Goal: Task Accomplishment & Management: Use online tool/utility

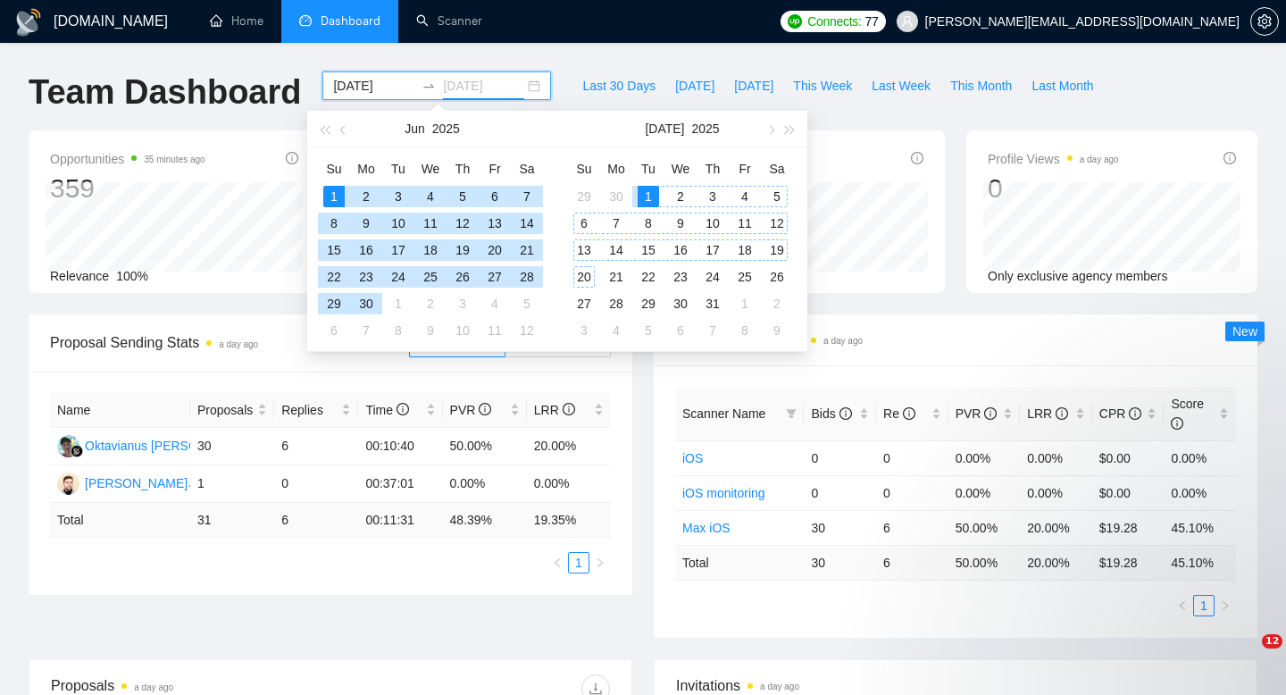
scroll to position [84, 0]
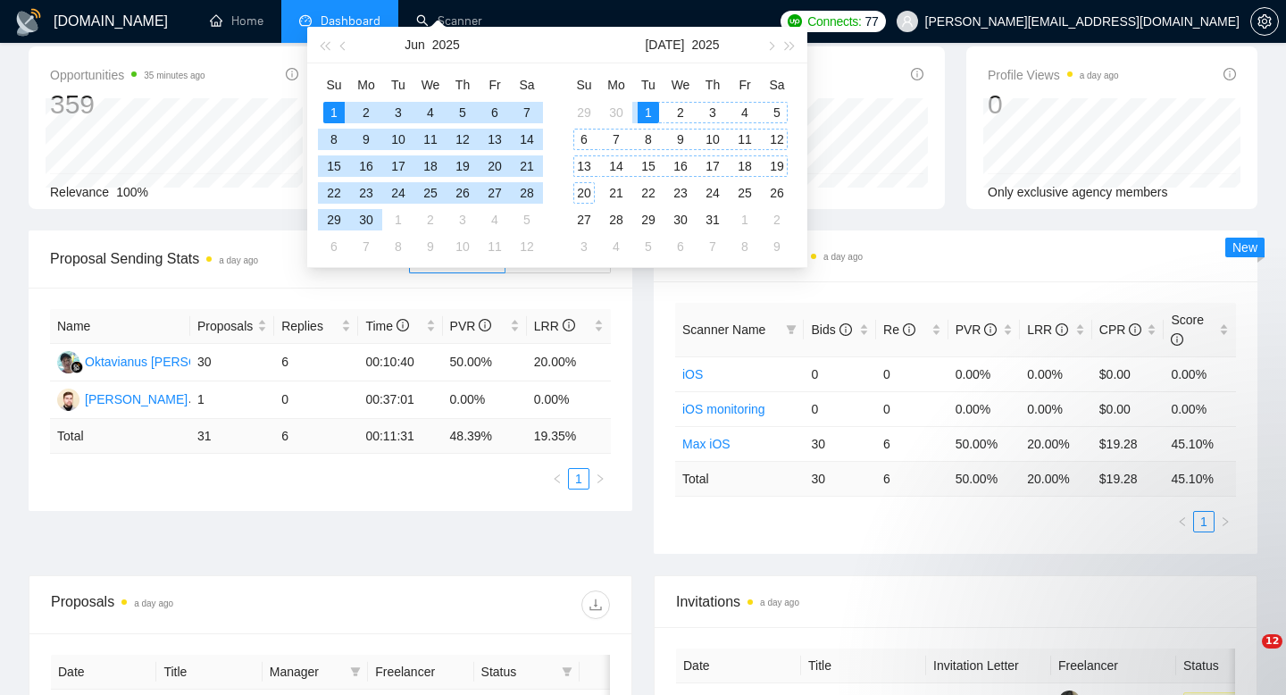
type input "[DATE]"
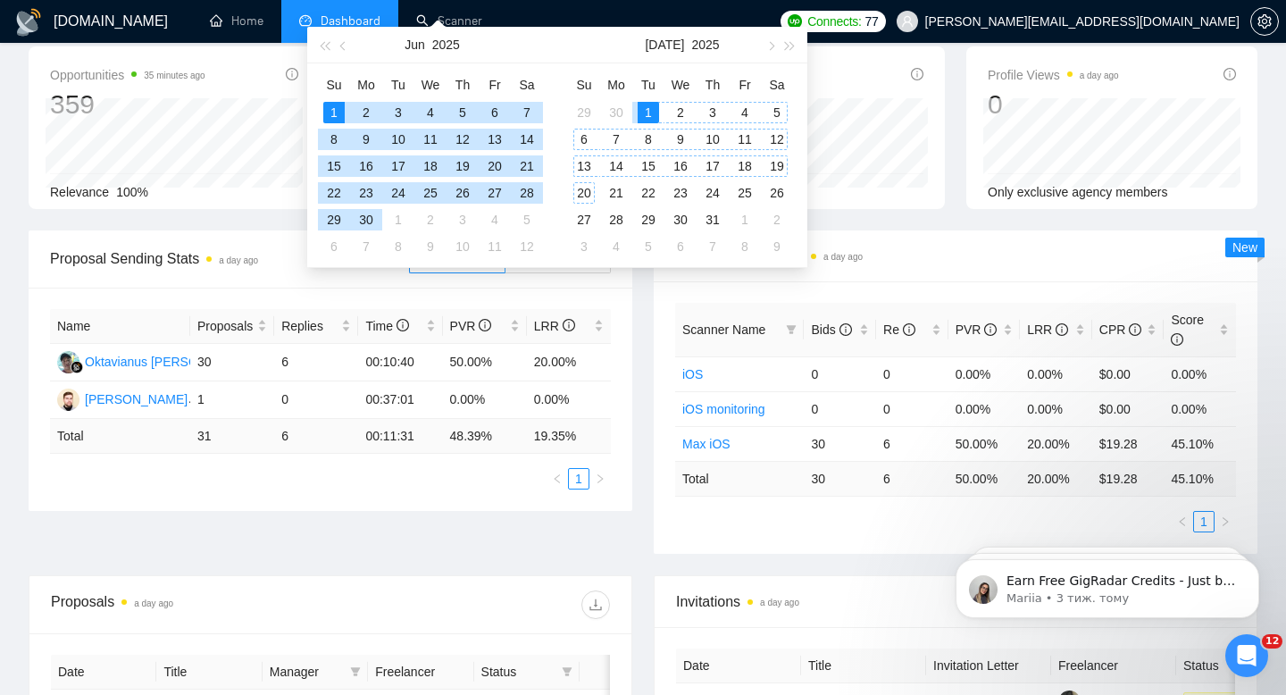
scroll to position [0, 0]
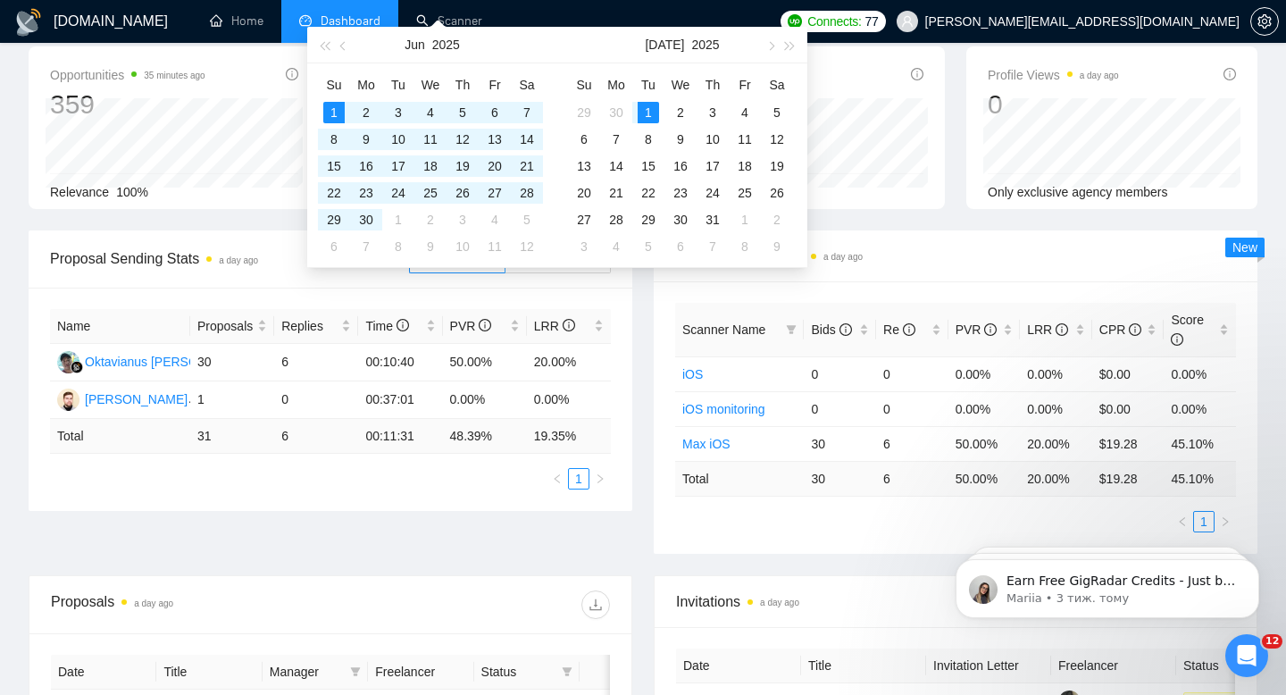
click at [956, 120] on div "Profile Views a day ago 0 Only exclusive agency members" at bounding box center [1111, 127] width 312 height 162
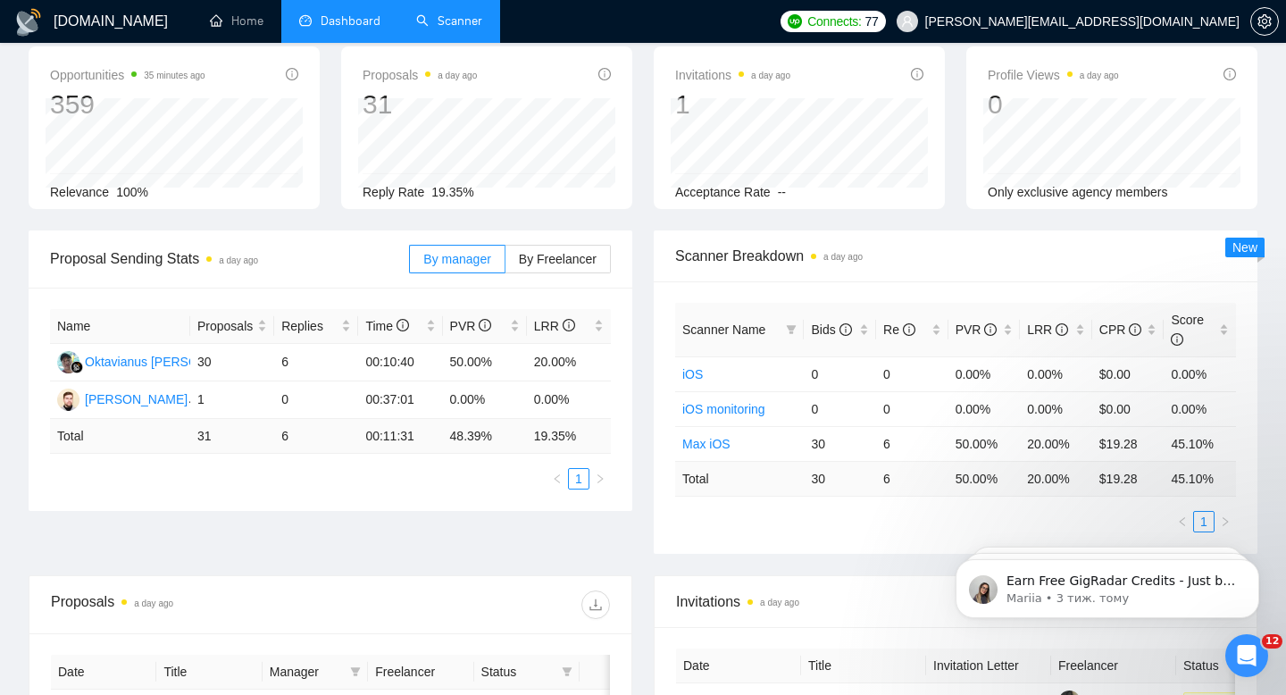
click at [436, 21] on link "Scanner" at bounding box center [449, 20] width 66 height 15
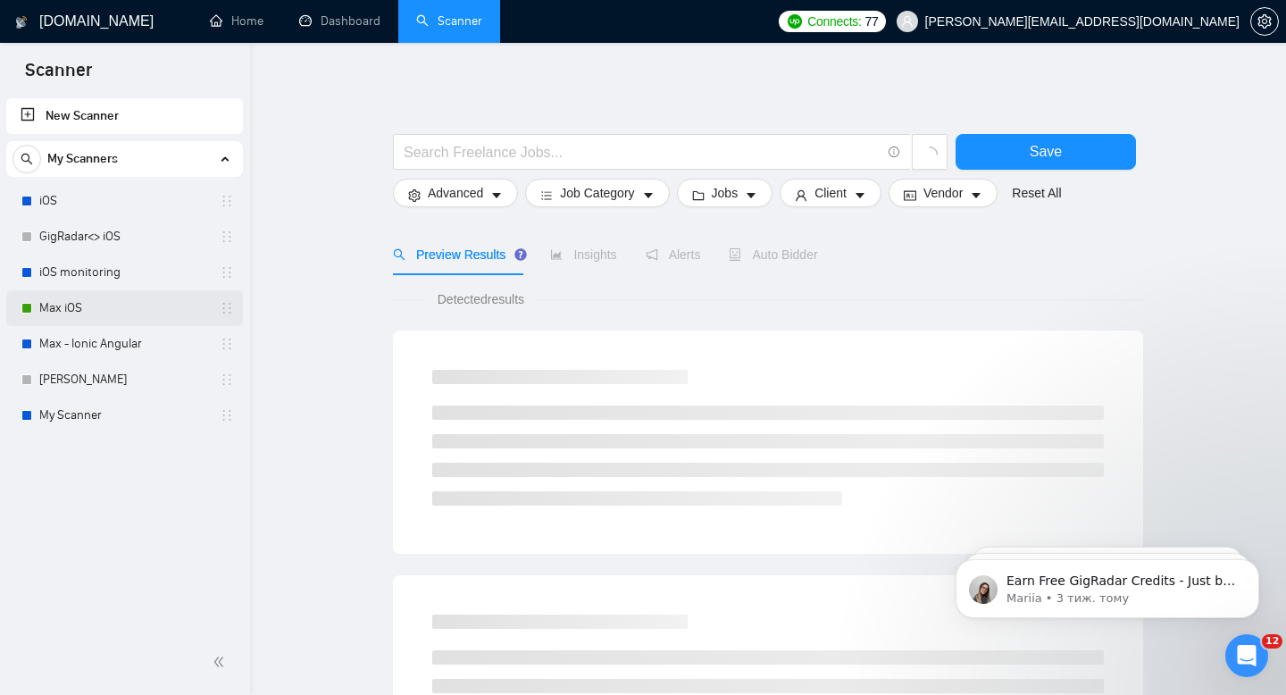
click at [114, 302] on link "Max iOS" at bounding box center [124, 308] width 170 height 36
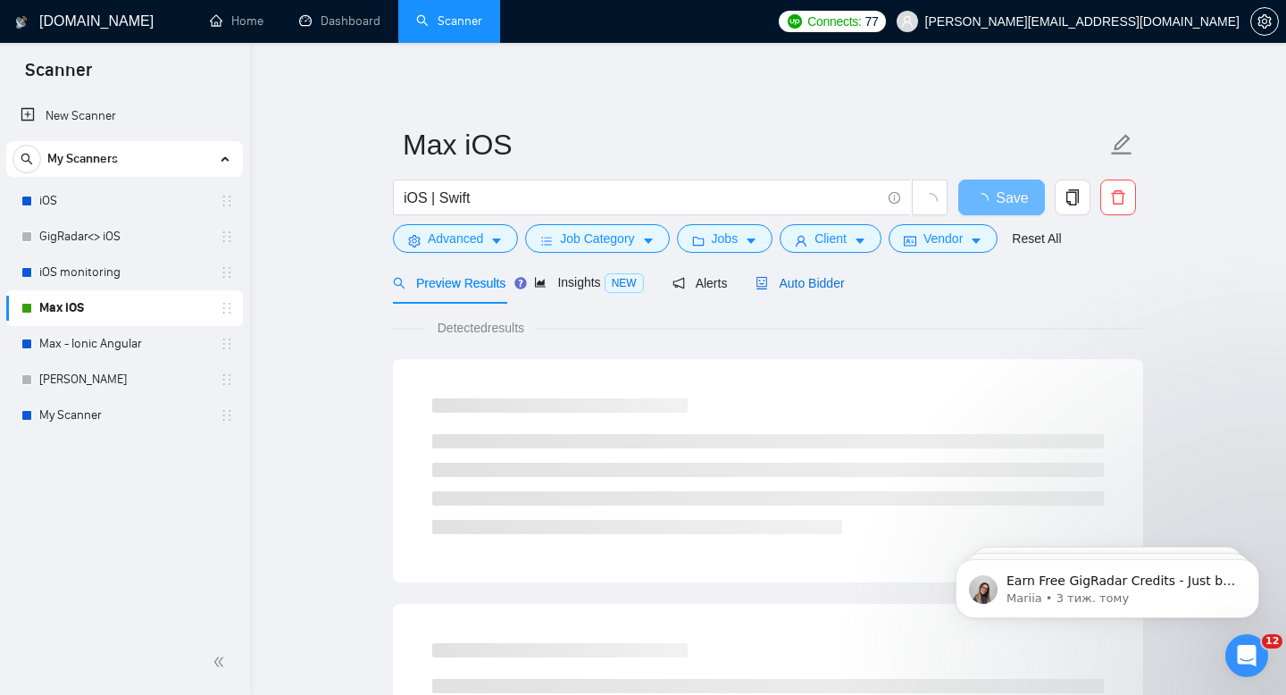
click at [822, 276] on span "Auto Bidder" at bounding box center [799, 283] width 88 height 14
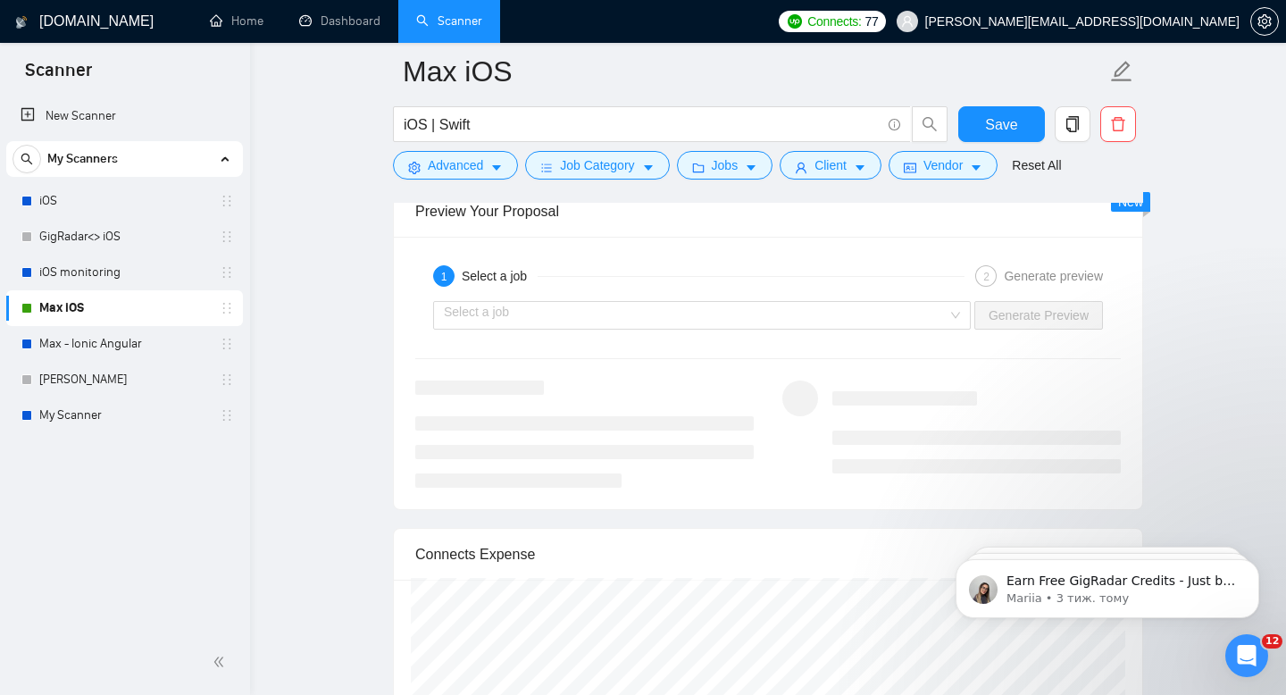
scroll to position [3257, 0]
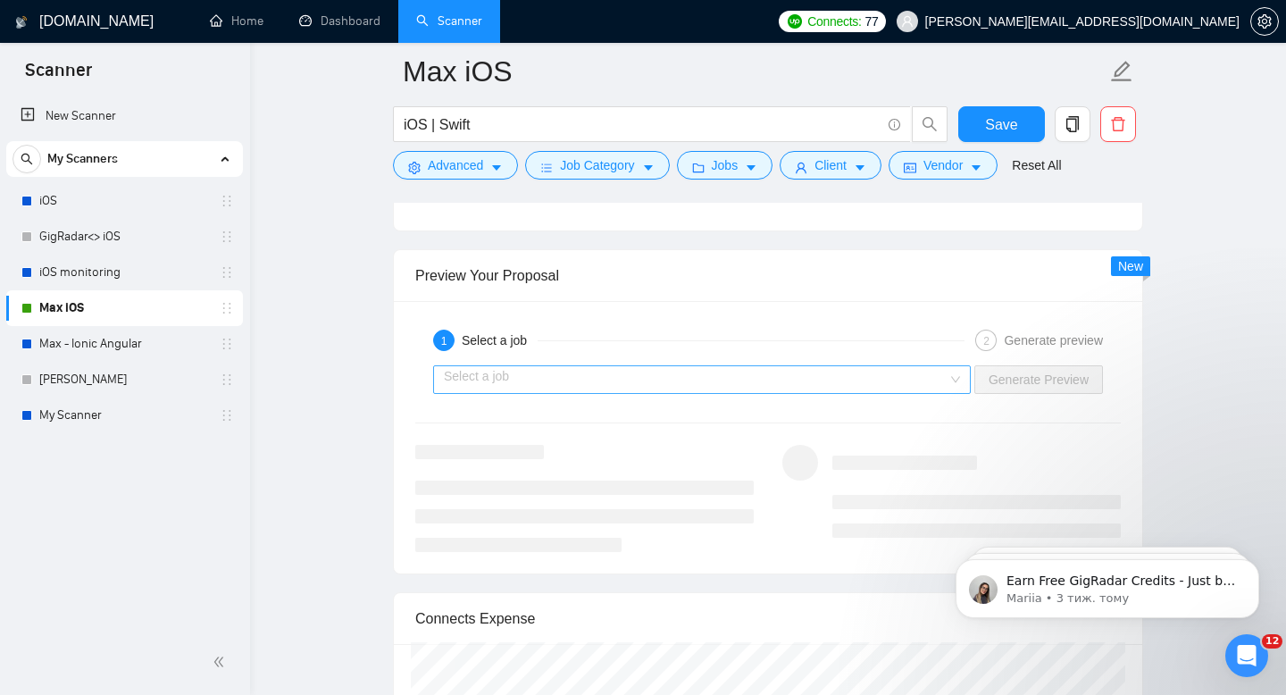
click at [730, 376] on input "search" at bounding box center [696, 379] width 504 height 27
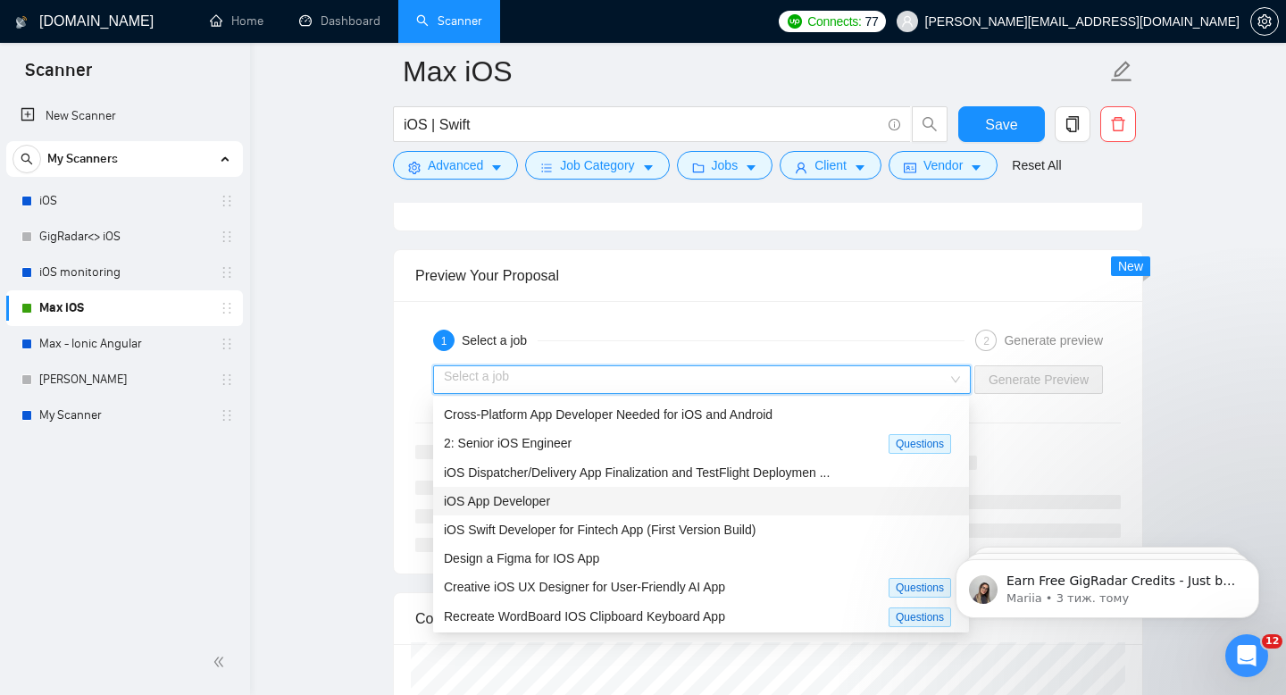
click at [732, 493] on div "iOS App Developer" at bounding box center [701, 501] width 514 height 20
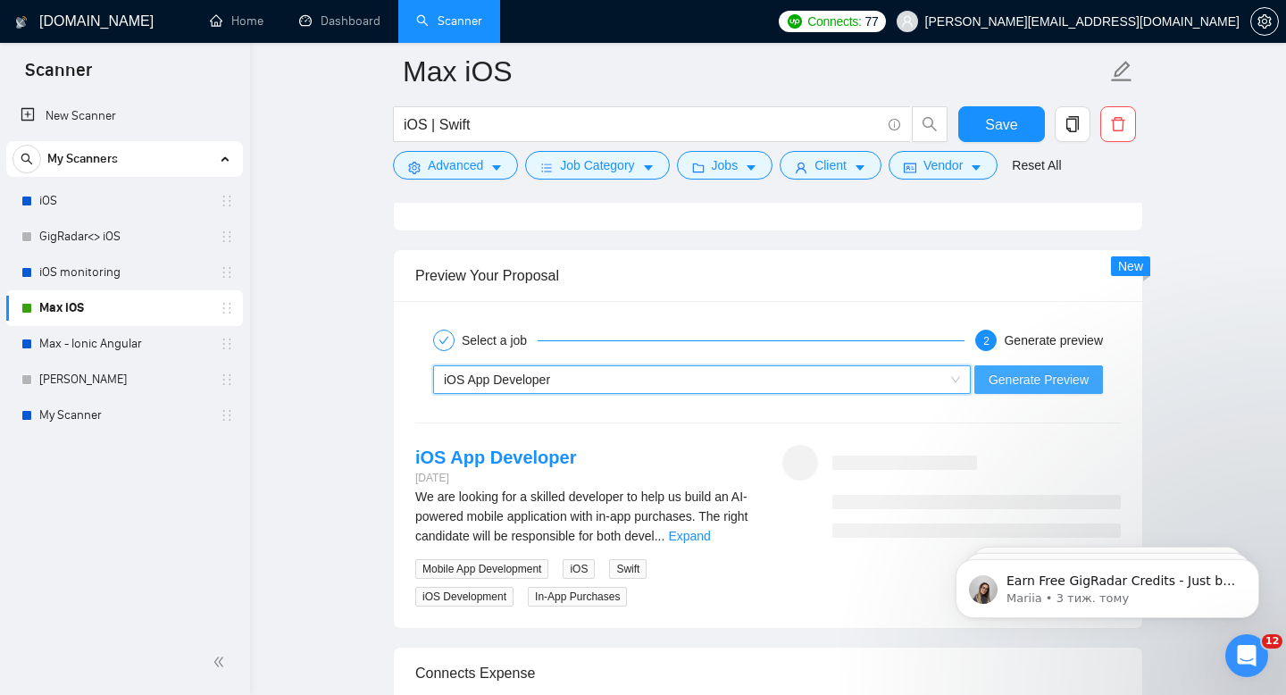
click at [1021, 370] on span "Generate Preview" at bounding box center [1038, 380] width 100 height 20
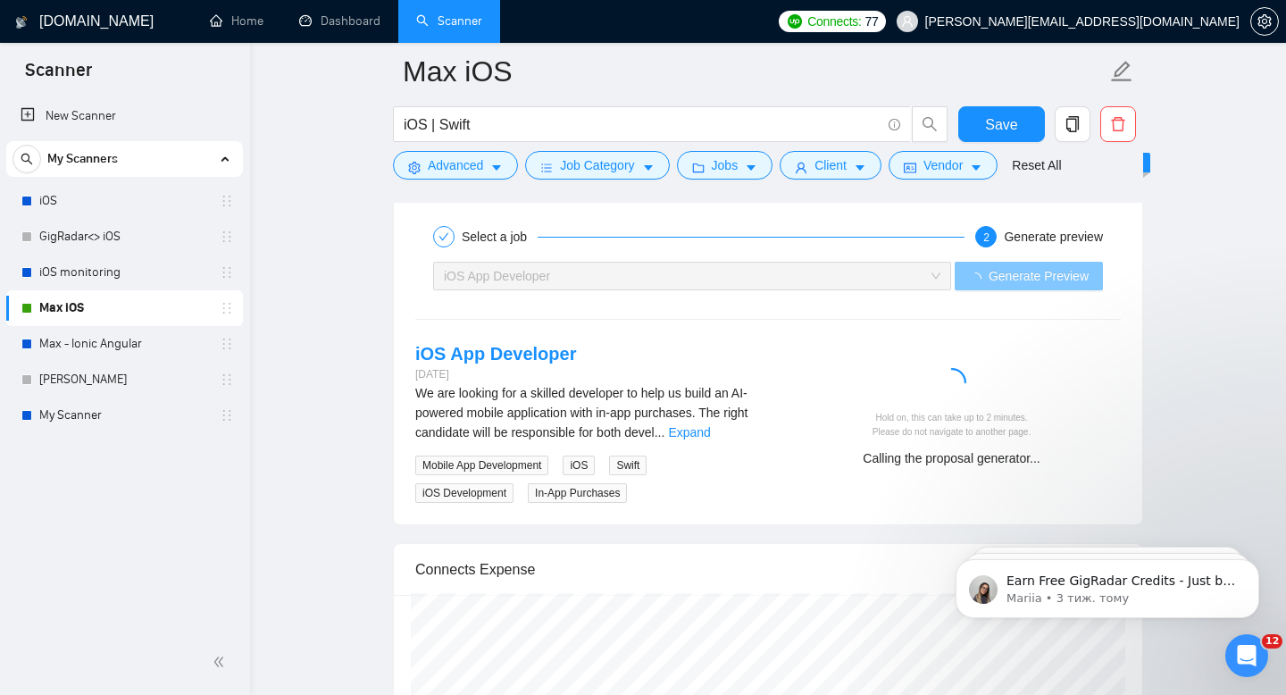
scroll to position [3368, 0]
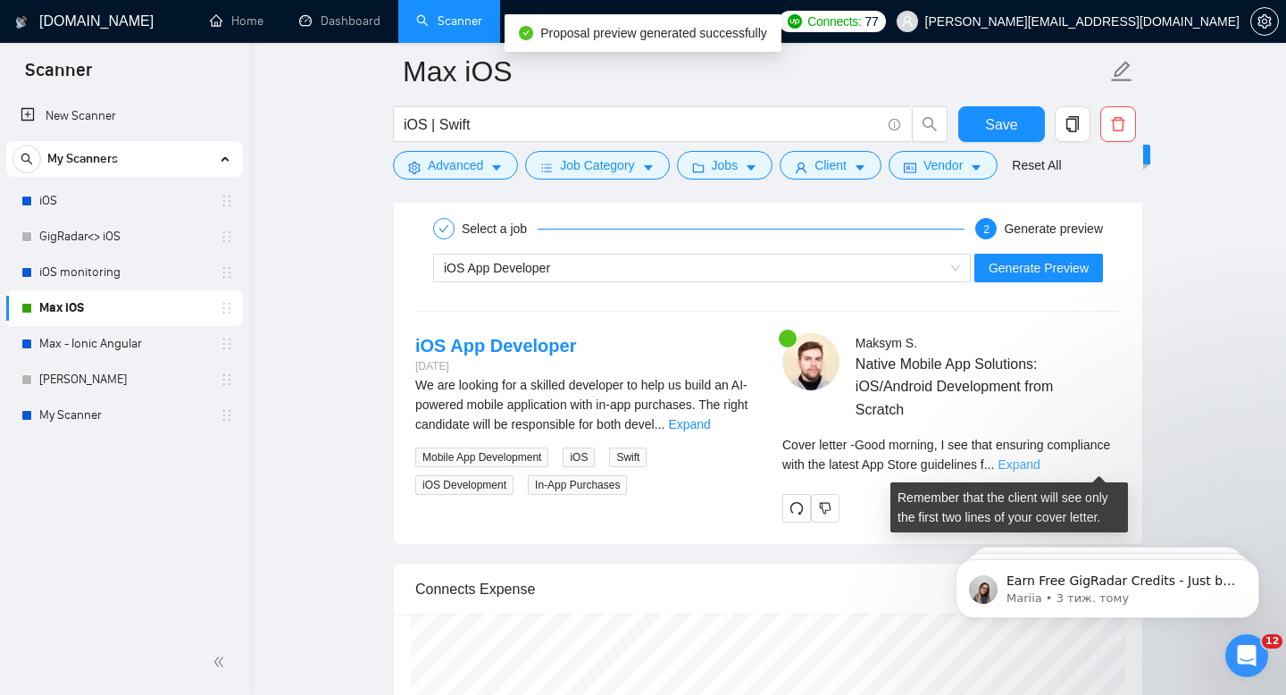
click at [1039, 469] on link "Expand" at bounding box center [1018, 464] width 42 height 14
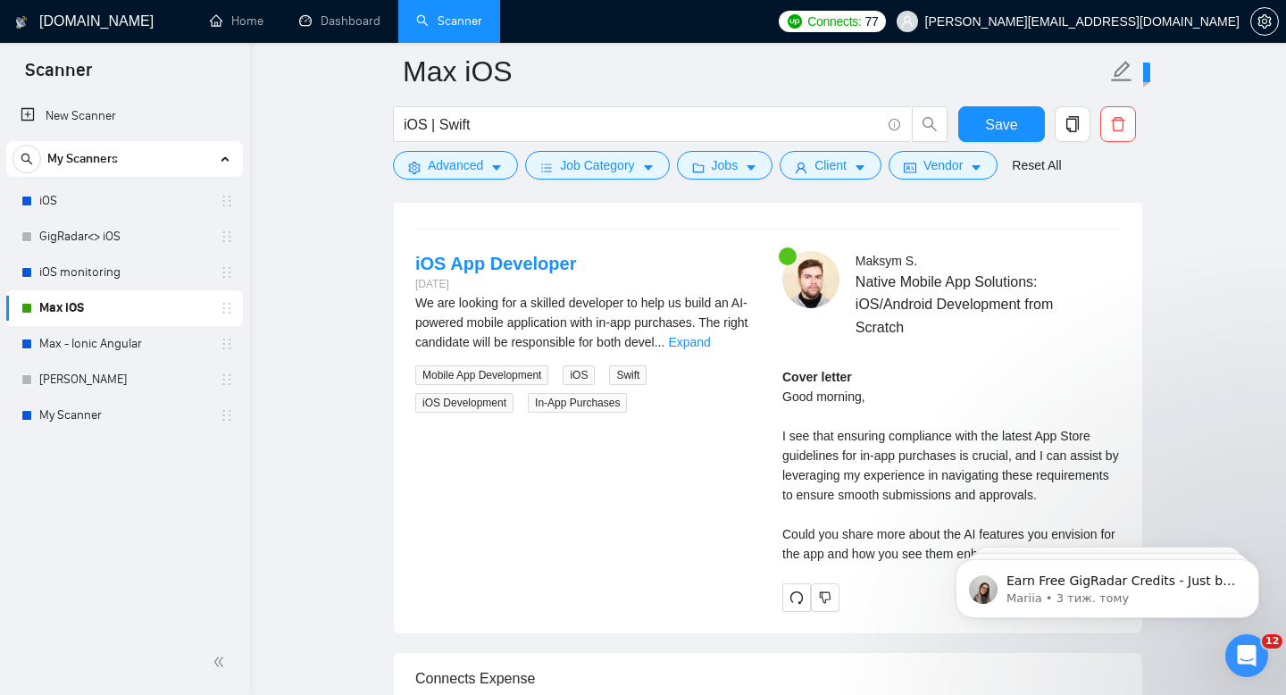
scroll to position [3443, 0]
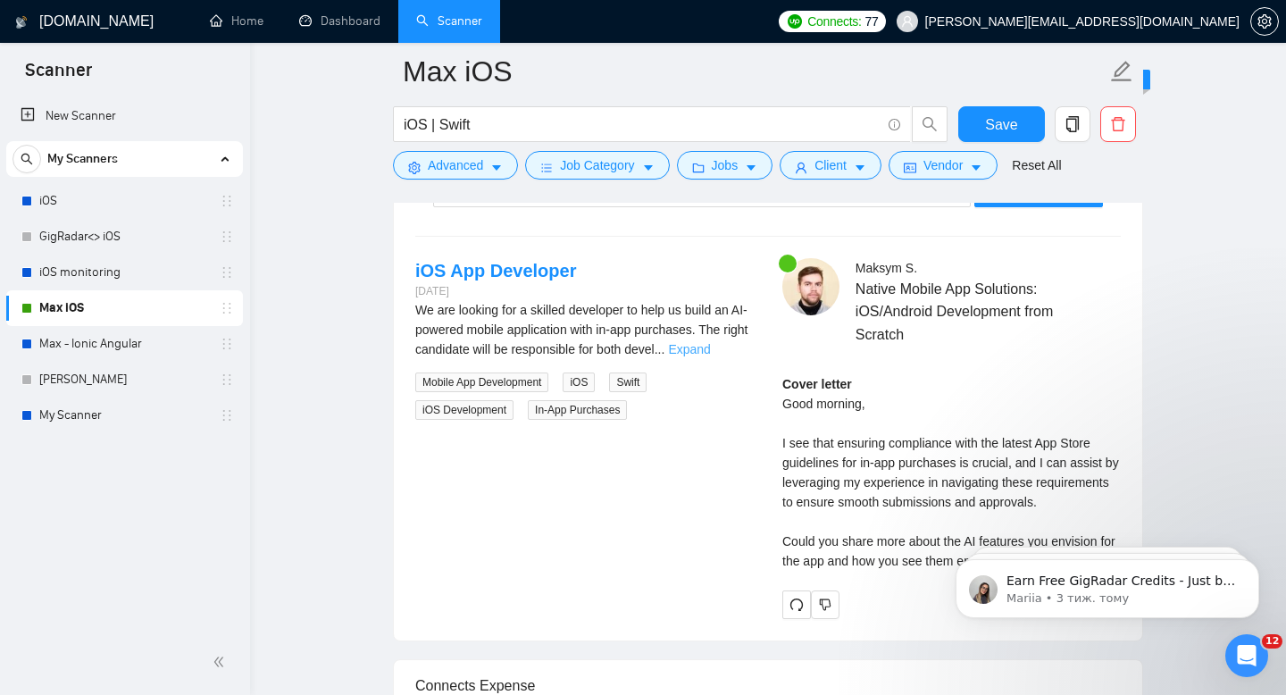
click at [710, 354] on link "Expand" at bounding box center [689, 349] width 42 height 14
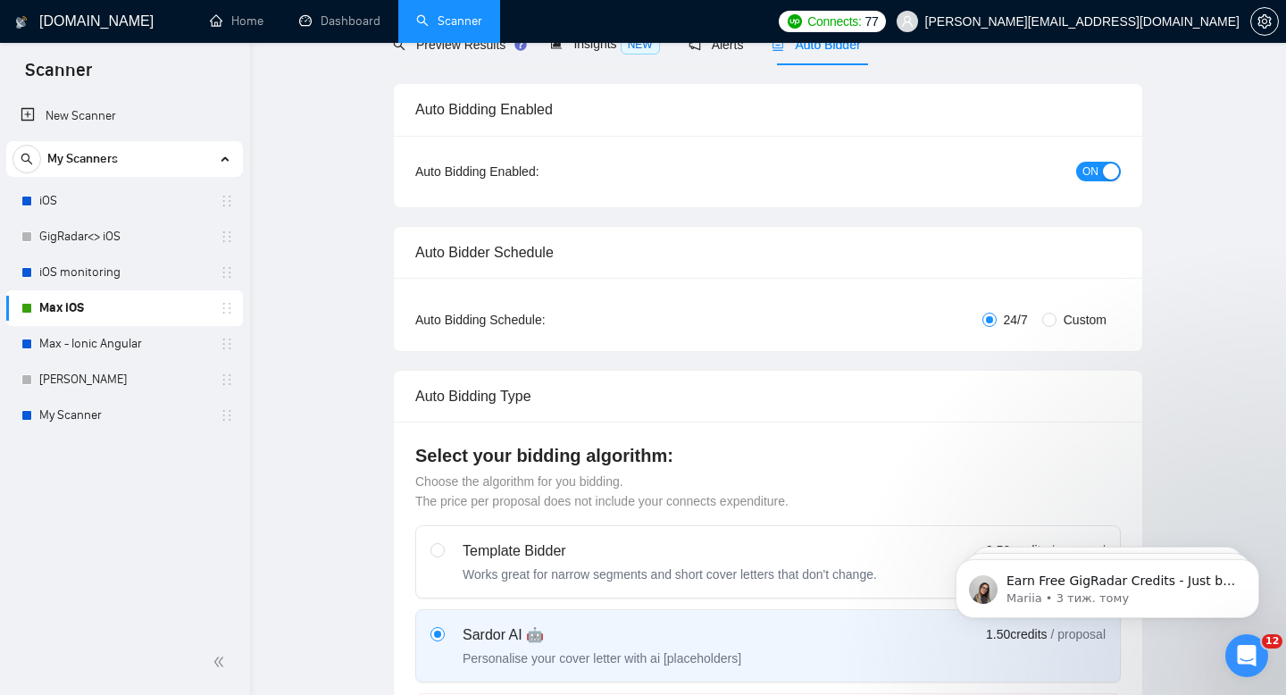
scroll to position [0, 0]
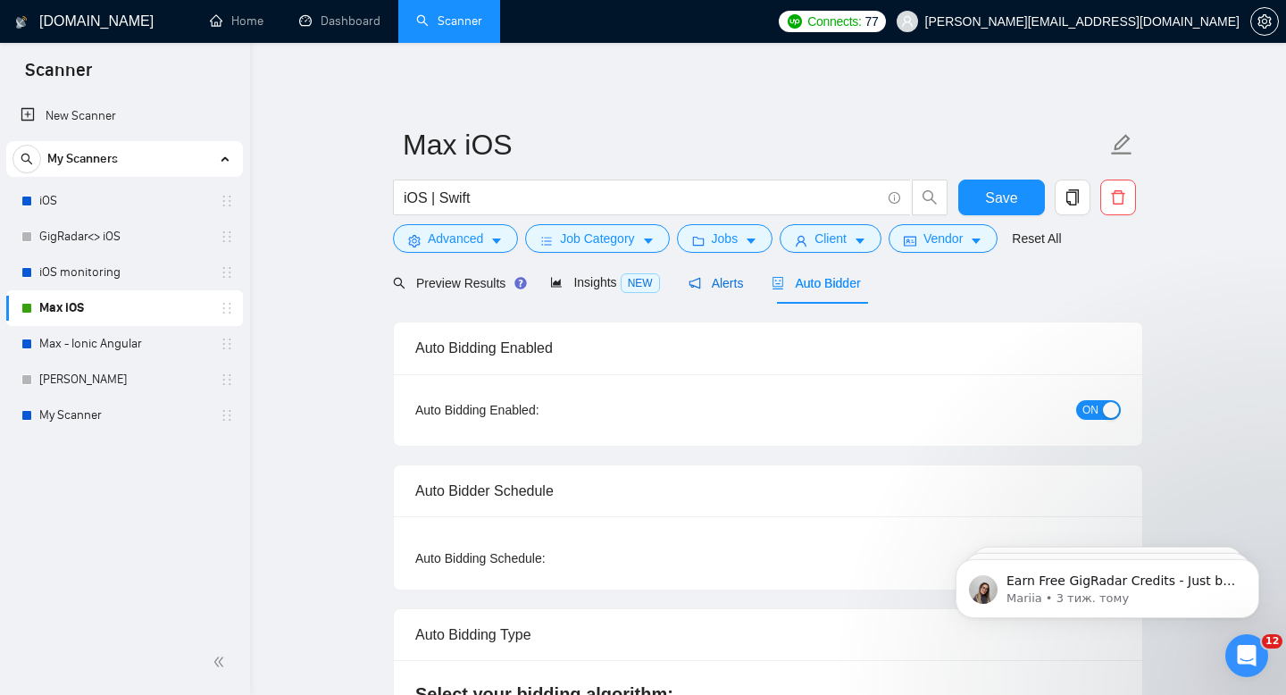
click at [696, 289] on span "Alerts" at bounding box center [715, 283] width 55 height 14
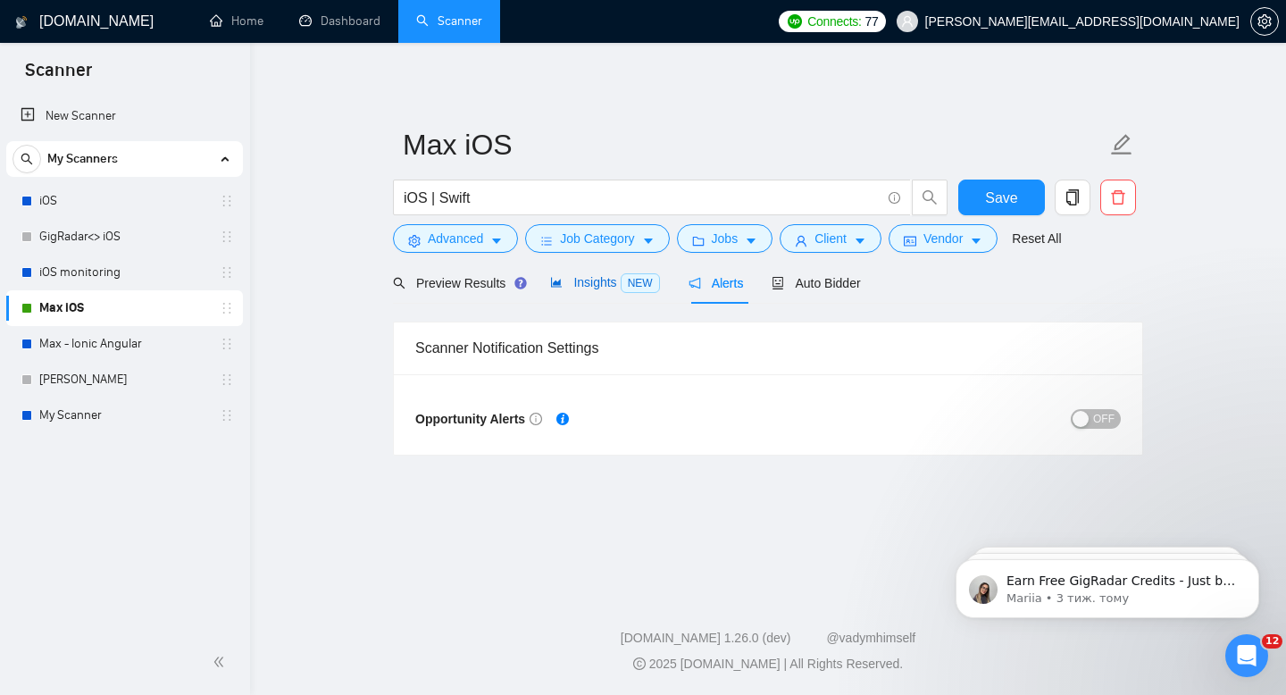
click at [606, 287] on span "Insights NEW" at bounding box center [604, 282] width 109 height 14
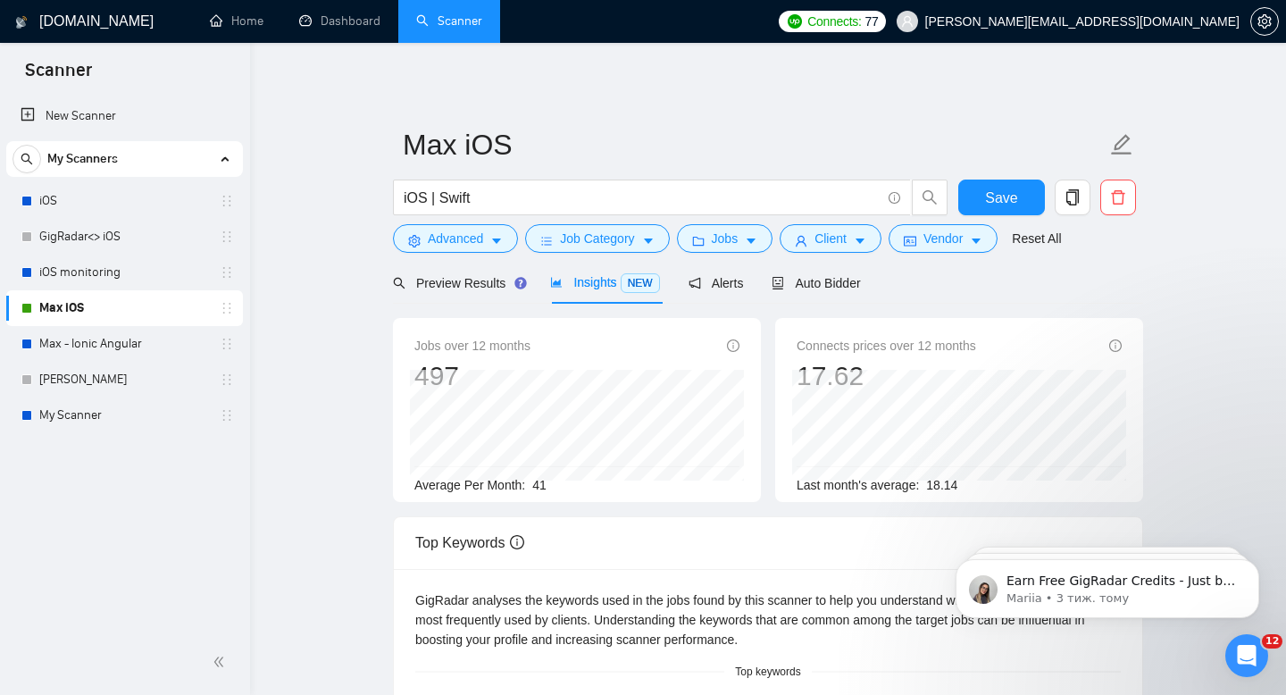
click at [417, 15] on link "Scanner" at bounding box center [449, 20] width 66 height 15
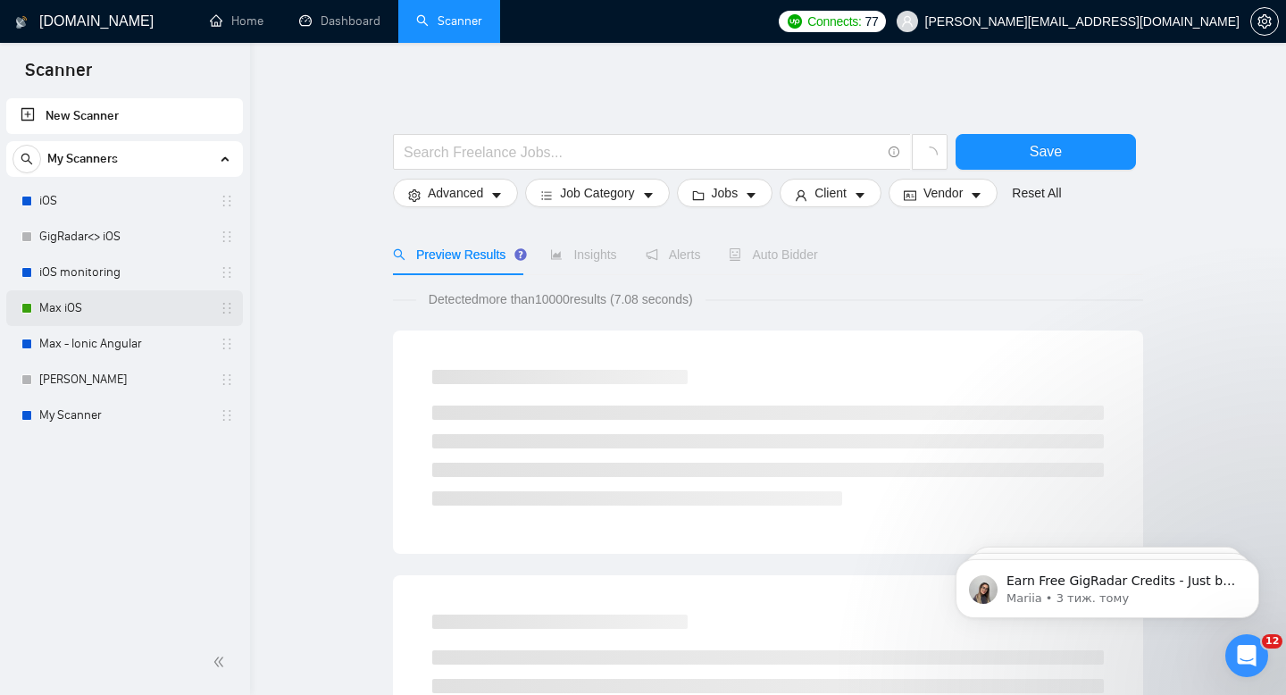
click at [72, 312] on link "Max iOS" at bounding box center [124, 308] width 170 height 36
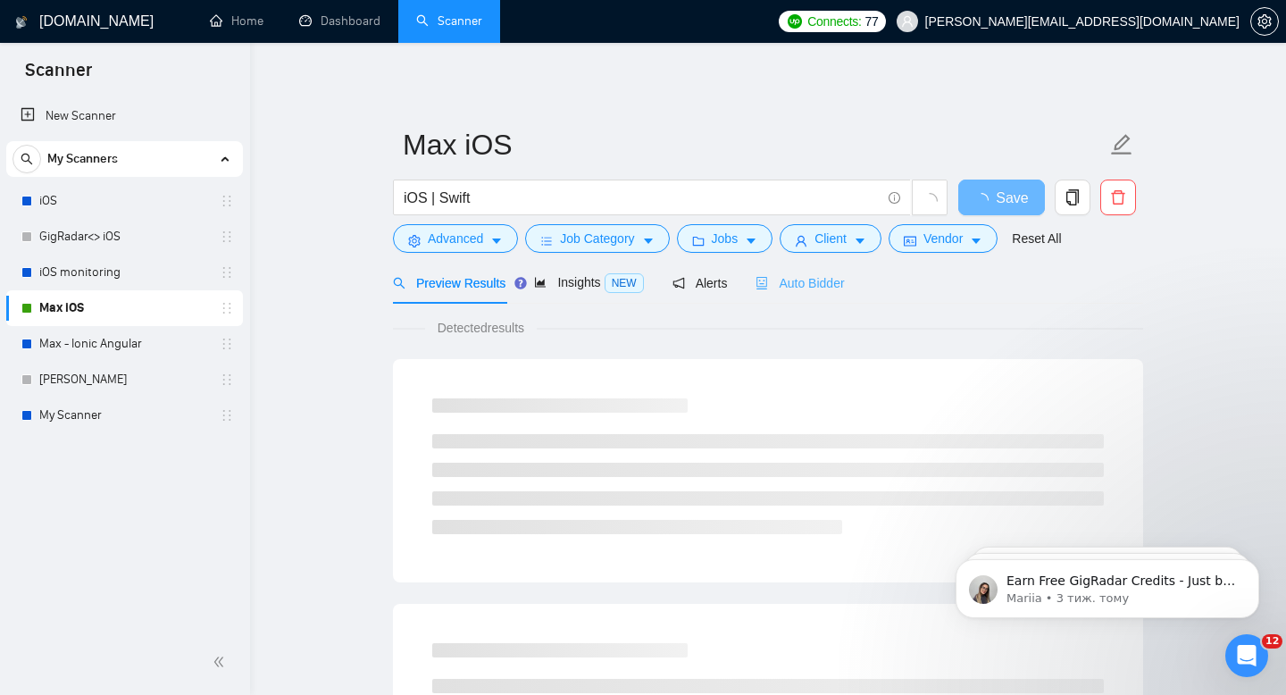
click at [800, 295] on div "Auto Bidder" at bounding box center [799, 283] width 88 height 42
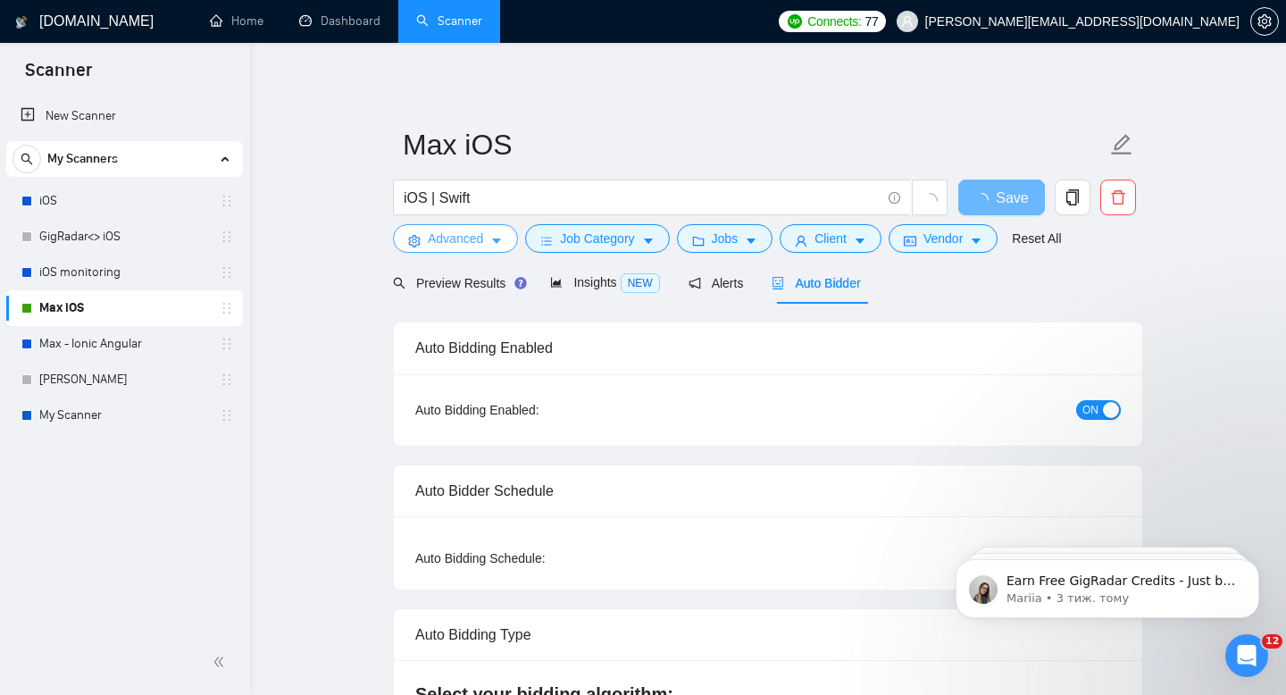
click at [487, 234] on button "Advanced" at bounding box center [455, 238] width 125 height 29
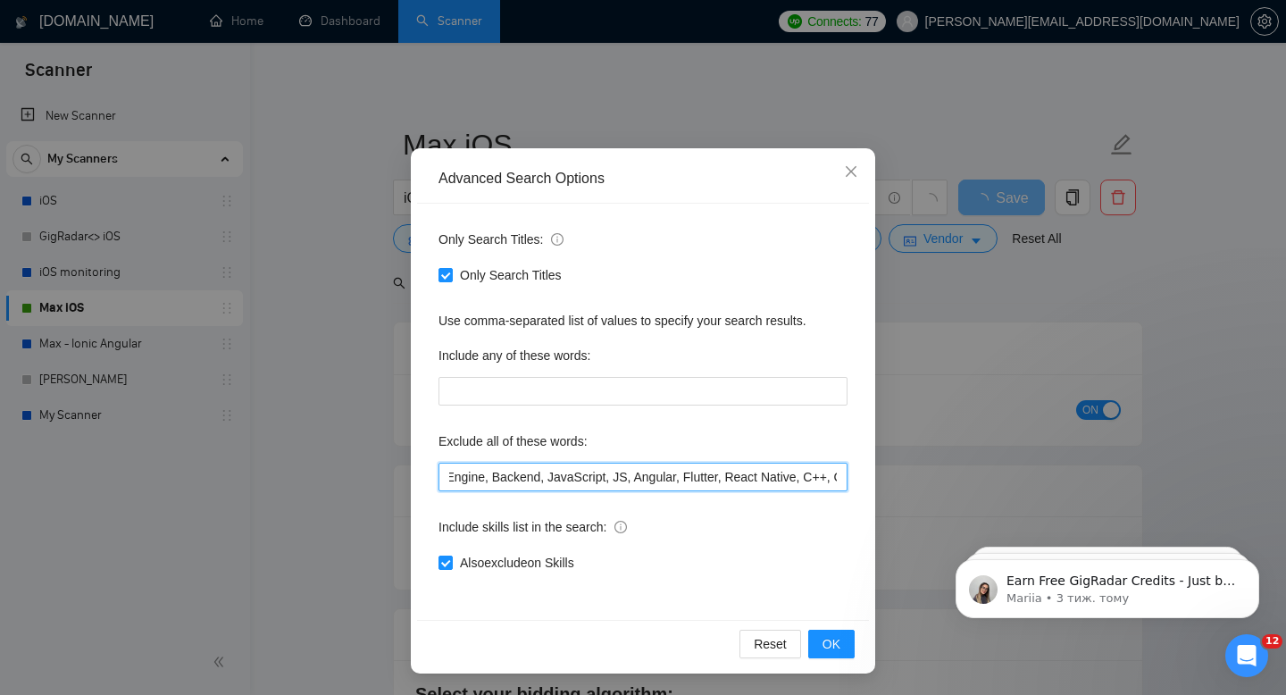
scroll to position [0, 1148]
drag, startPoint x: 577, startPoint y: 486, endPoint x: 865, endPoint y: 468, distance: 288.9
click at [865, 468] on div "Only Search Titles: Only Search Titles Use comma-separated list of values to sp…" at bounding box center [643, 412] width 452 height 416
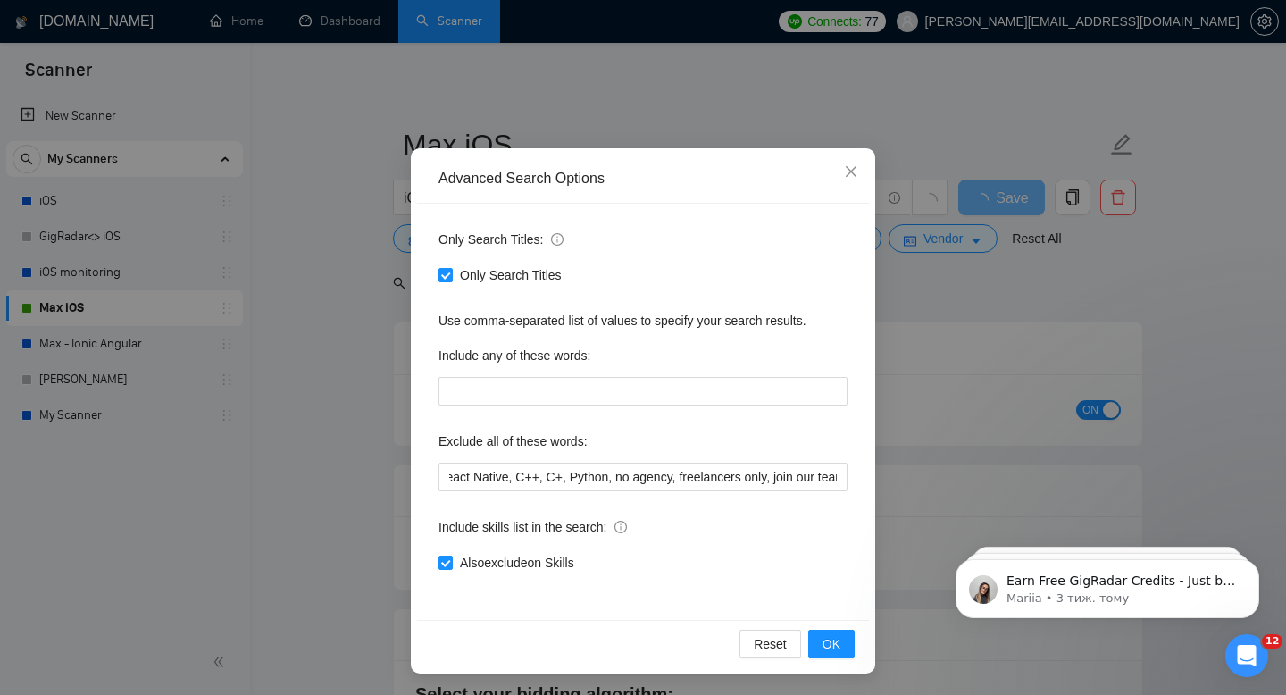
click at [936, 342] on div "Advanced Search Options Only Search Titles: Only Search Titles Use comma-separa…" at bounding box center [643, 347] width 1286 height 695
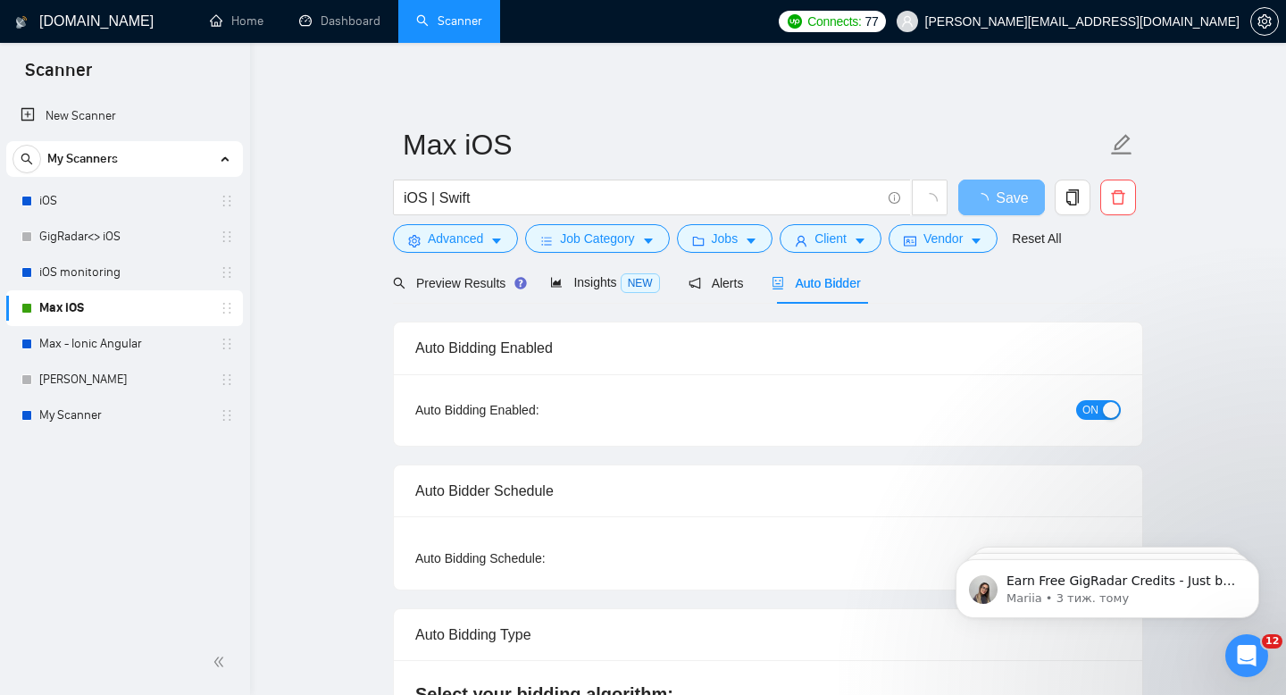
scroll to position [0, 0]
click at [471, 278] on span "Preview Results" at bounding box center [457, 283] width 129 height 14
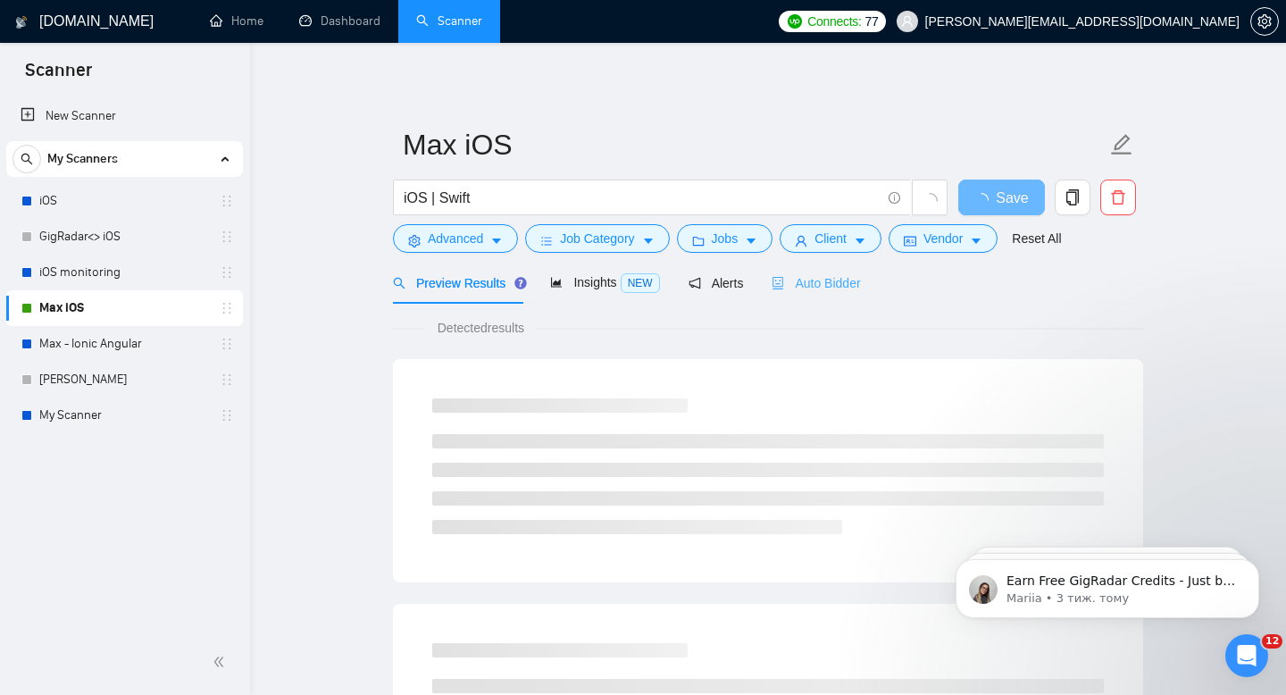
click at [840, 295] on div "Auto Bidder" at bounding box center [815, 283] width 88 height 42
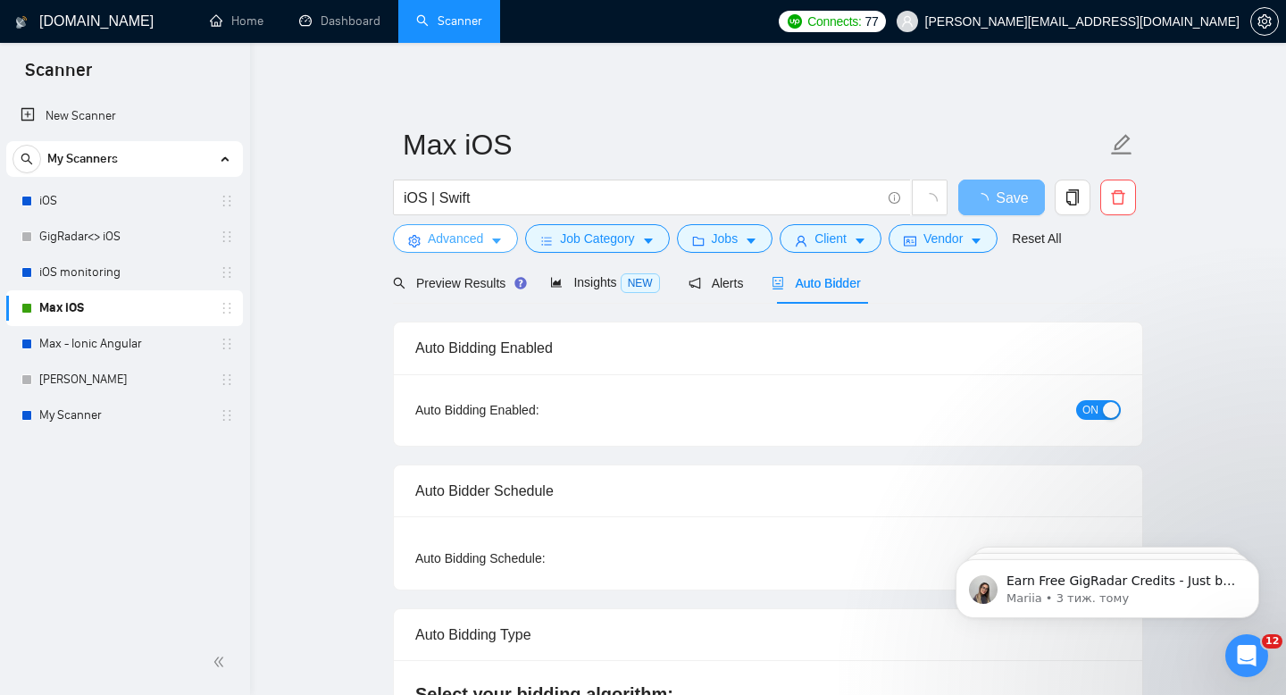
click at [492, 241] on icon "caret-down" at bounding box center [496, 241] width 12 height 12
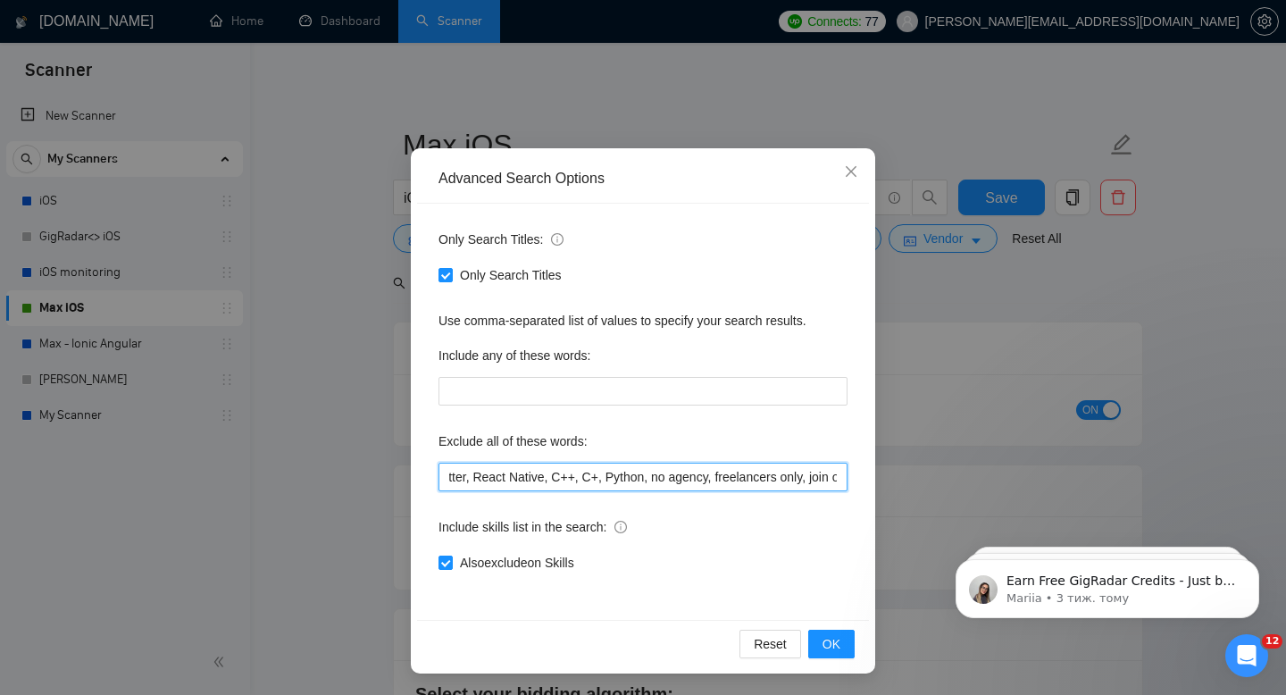
scroll to position [0, 1148]
drag, startPoint x: 479, startPoint y: 478, endPoint x: 878, endPoint y: 479, distance: 399.1
click at [878, 479] on div "Advanced Search Options Only Search Titles: Only Search Titles Use comma-separa…" at bounding box center [643, 347] width 1286 height 695
click at [576, 483] on input "[DOMAIN_NAME], Bubble, Salesforce, VR, Virtual Reality, 3D, 3d, SpriteKit, NO A…" at bounding box center [642, 476] width 409 height 29
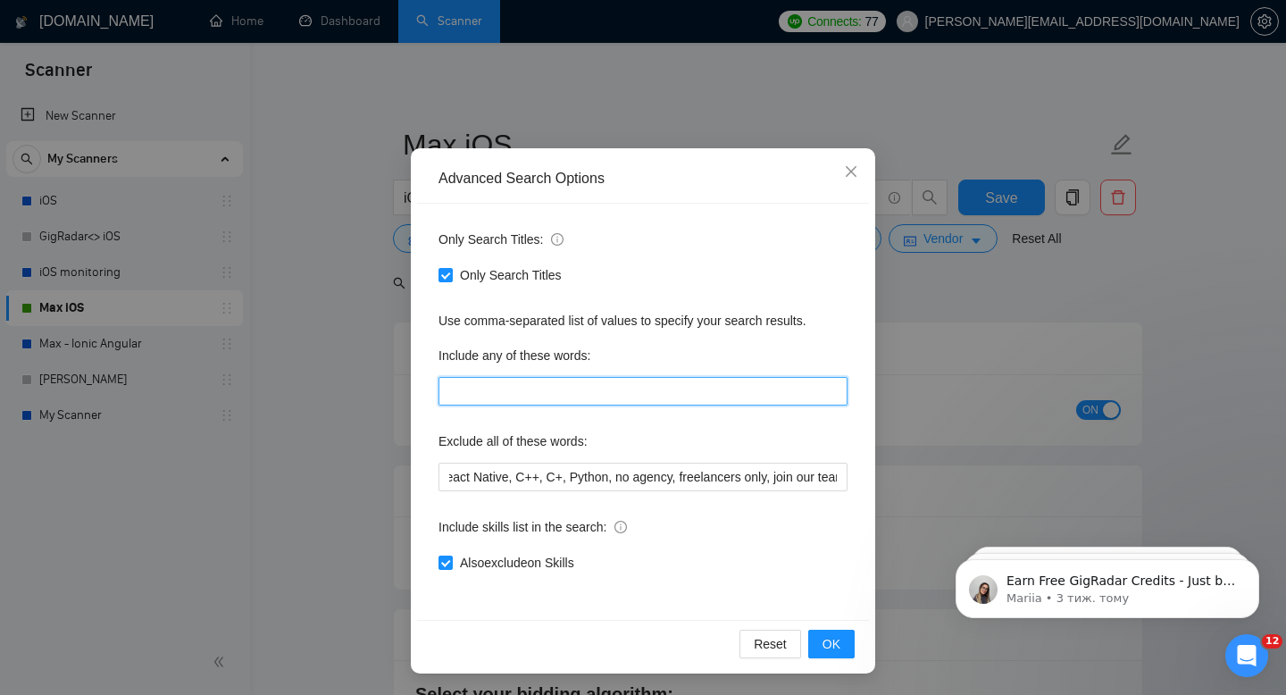
click at [566, 396] on input "text" at bounding box center [642, 391] width 409 height 29
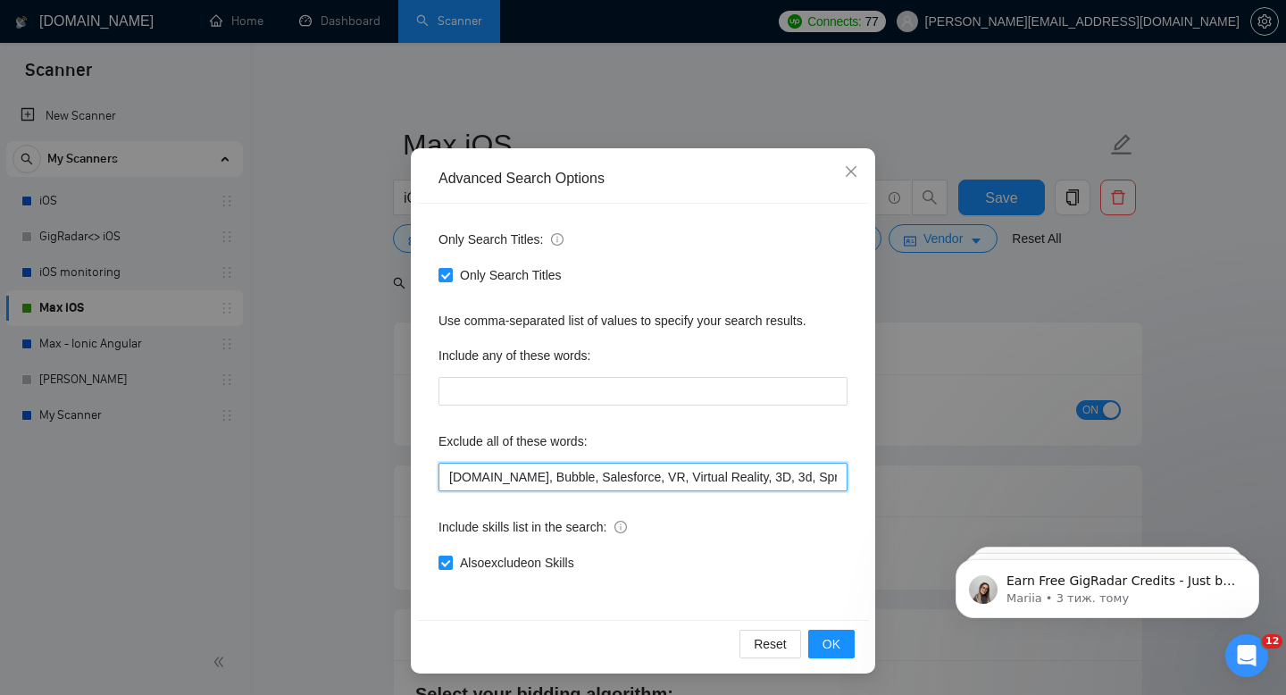
drag, startPoint x: 504, startPoint y: 481, endPoint x: 416, endPoint y: 481, distance: 88.4
click at [416, 481] on div "Advanced Search Options Only Search Titles: Only Search Titles Use comma-separa…" at bounding box center [643, 410] width 464 height 525
drag, startPoint x: 520, startPoint y: 477, endPoint x: 846, endPoint y: 487, distance: 326.0
click at [846, 487] on input "[DOMAIN_NAME], Bubble, Salesforce, VR, Virtual Reality, 3D, 3d, SpriteKit, NO A…" at bounding box center [642, 476] width 409 height 29
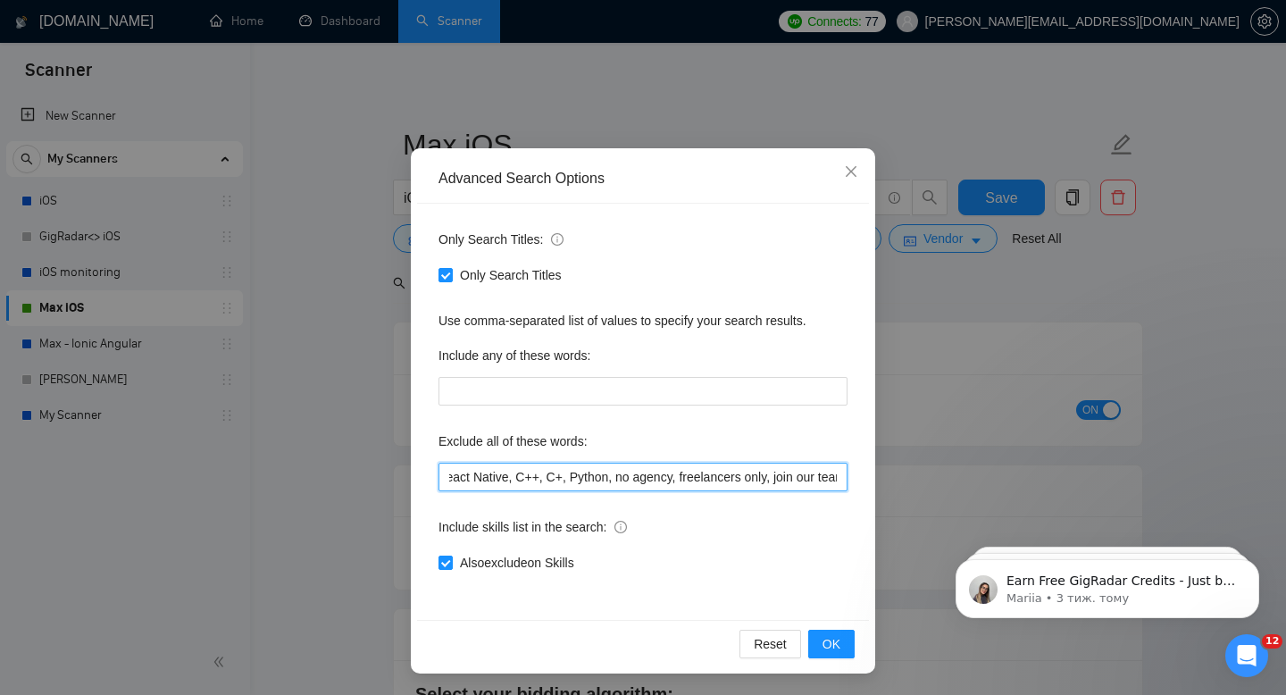
click at [689, 479] on input "[DOMAIN_NAME], Bubble, Salesforce, VR, Virtual Reality, 3D, 3d, SpriteKit, NO A…" at bounding box center [642, 476] width 409 height 29
drag, startPoint x: 594, startPoint y: 479, endPoint x: 383, endPoint y: 481, distance: 210.7
click at [383, 481] on div "Advanced Search Options Only Search Titles: Only Search Titles Use comma-separa…" at bounding box center [643, 347] width 1286 height 695
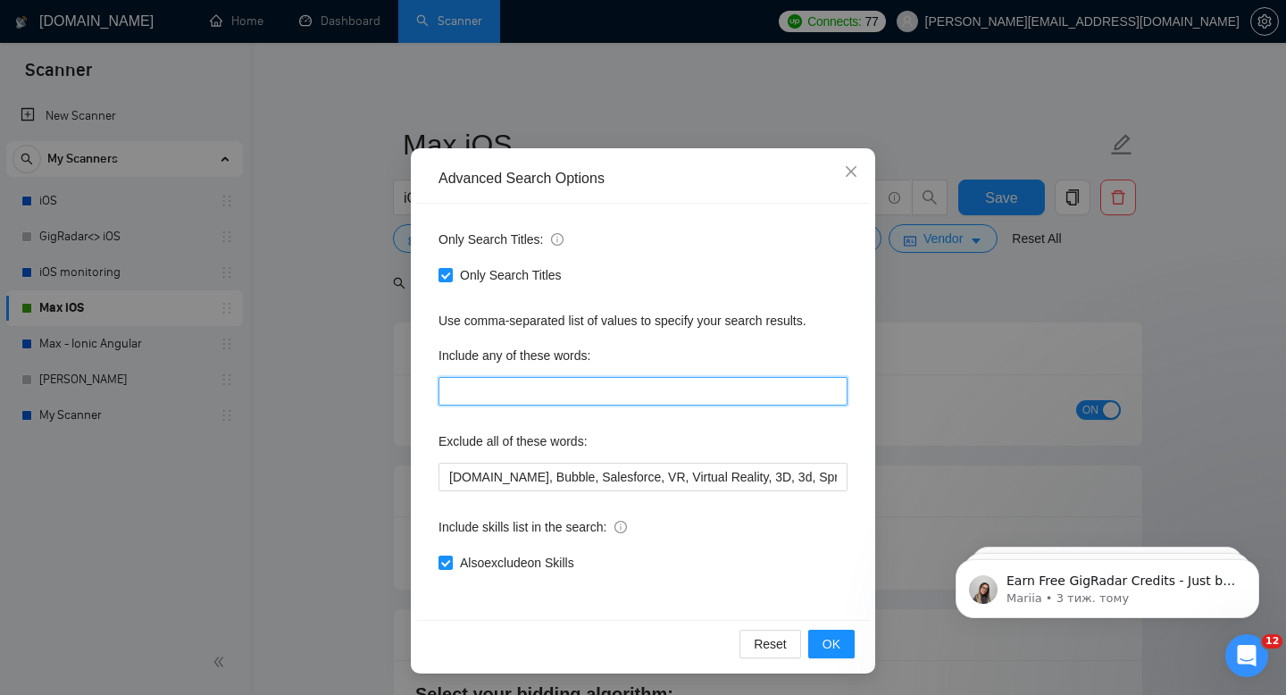
click at [572, 384] on input "text" at bounding box center [642, 391] width 409 height 29
type input "iOS, Swift, Angular, Ionic, Node.js"
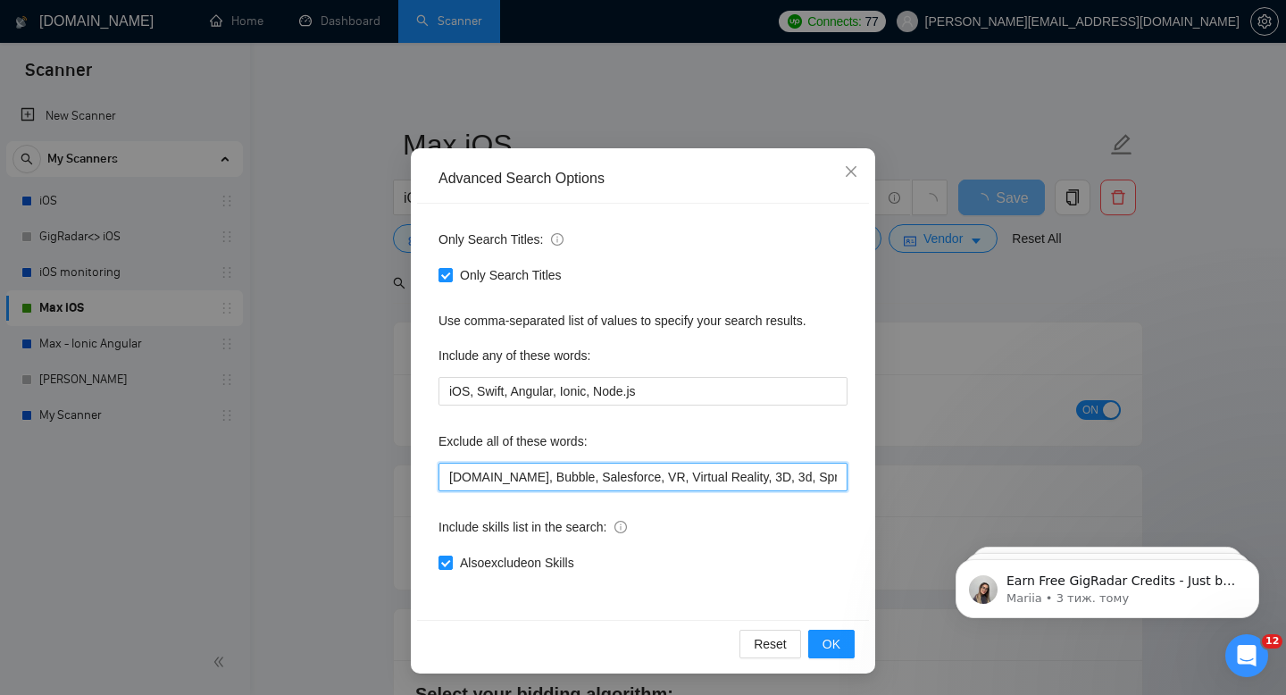
click at [550, 477] on input "[DOMAIN_NAME], Bubble, Salesforce, VR, Virtual Reality, 3D, 3d, SpriteKit, NO A…" at bounding box center [642, 476] width 409 height 29
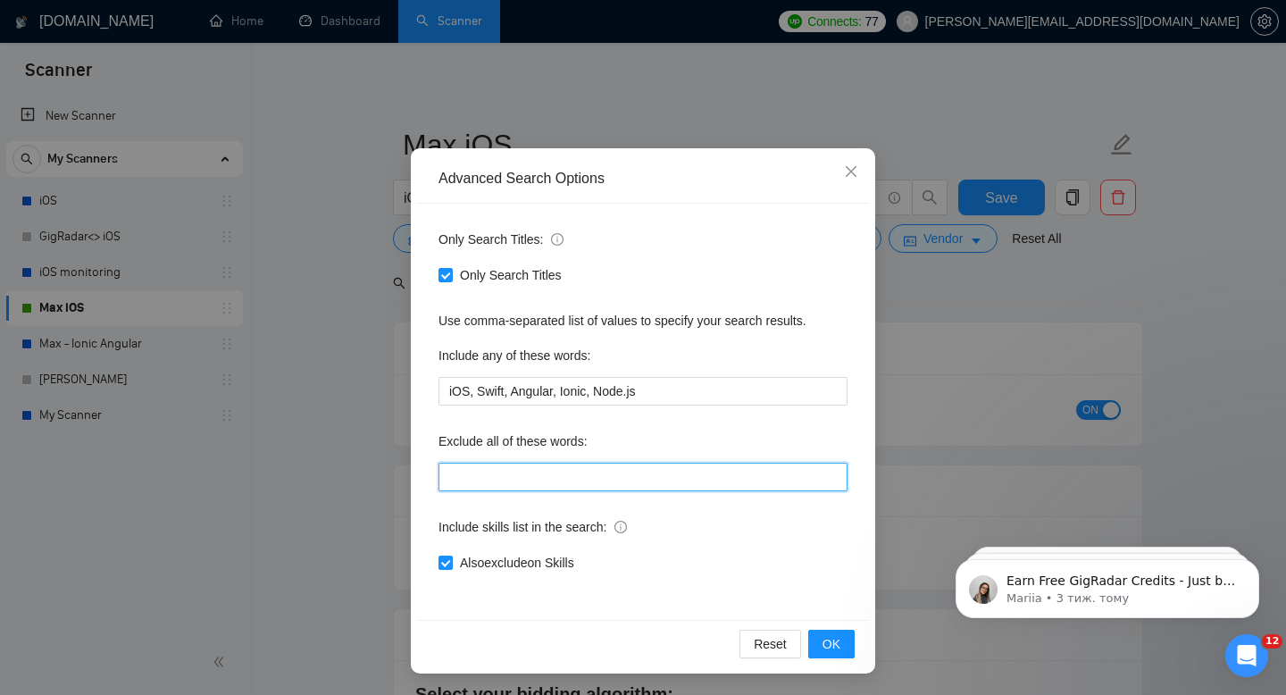
paste input "no agency, freelancers only, join our team"
type input "no agency, freelancers only, join our team"
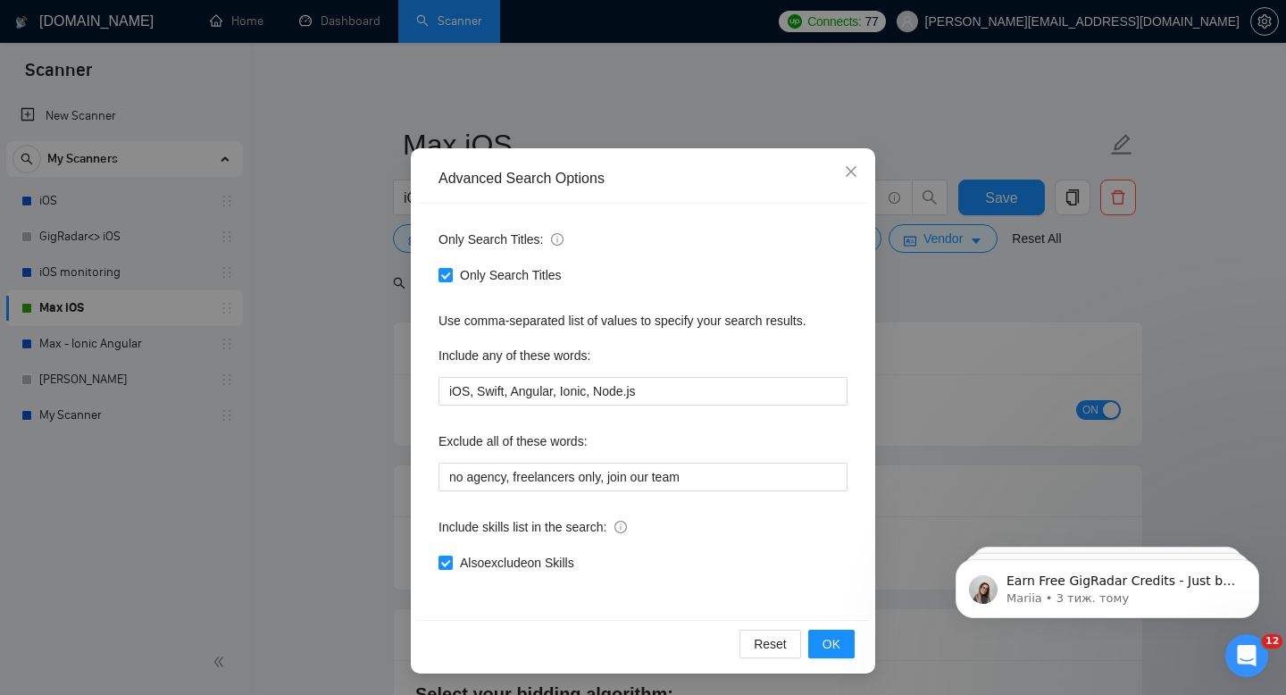
click at [734, 545] on div "Include skills list in the search:" at bounding box center [642, 530] width 409 height 36
click at [834, 639] on span "OK" at bounding box center [831, 644] width 18 height 20
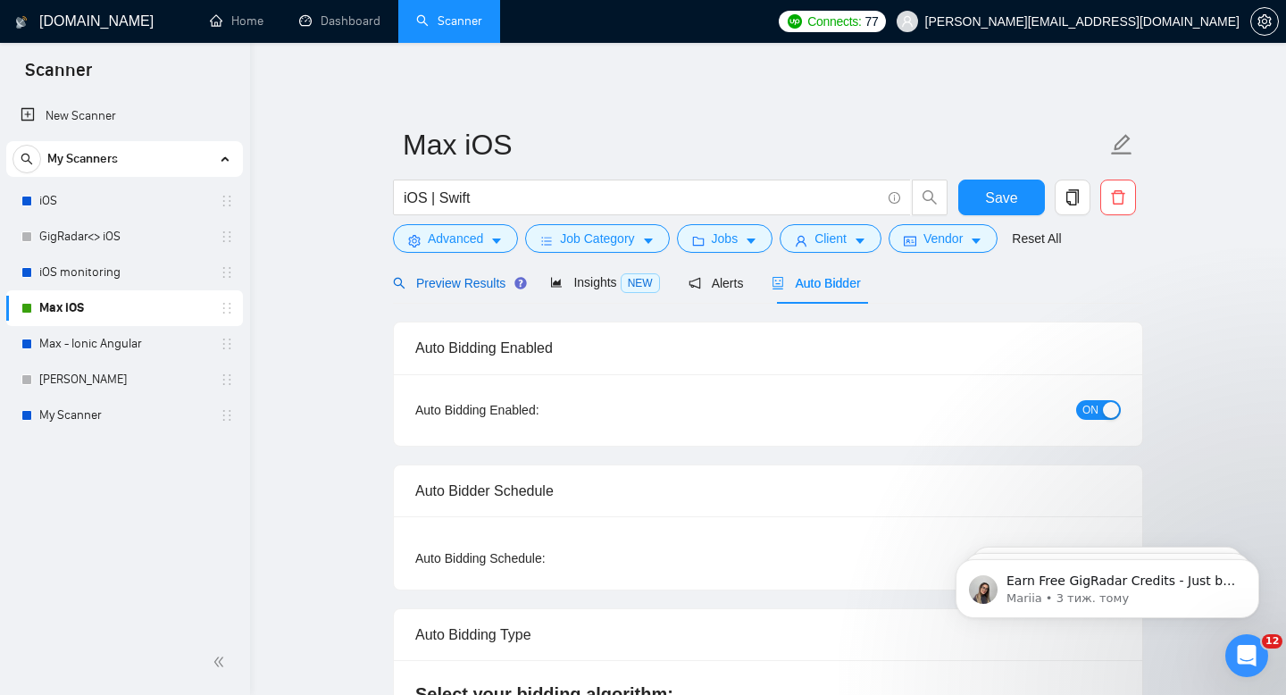
click at [488, 285] on span "Preview Results" at bounding box center [457, 283] width 129 height 14
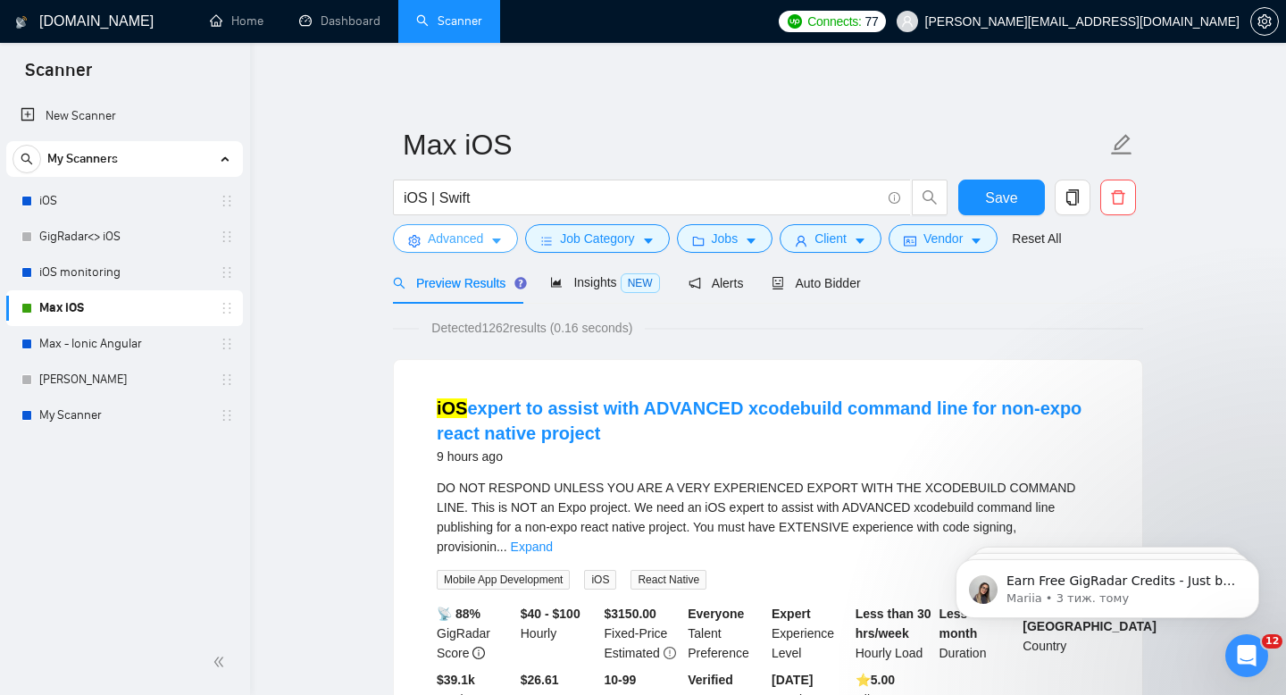
click at [480, 235] on span "Advanced" at bounding box center [455, 239] width 55 height 20
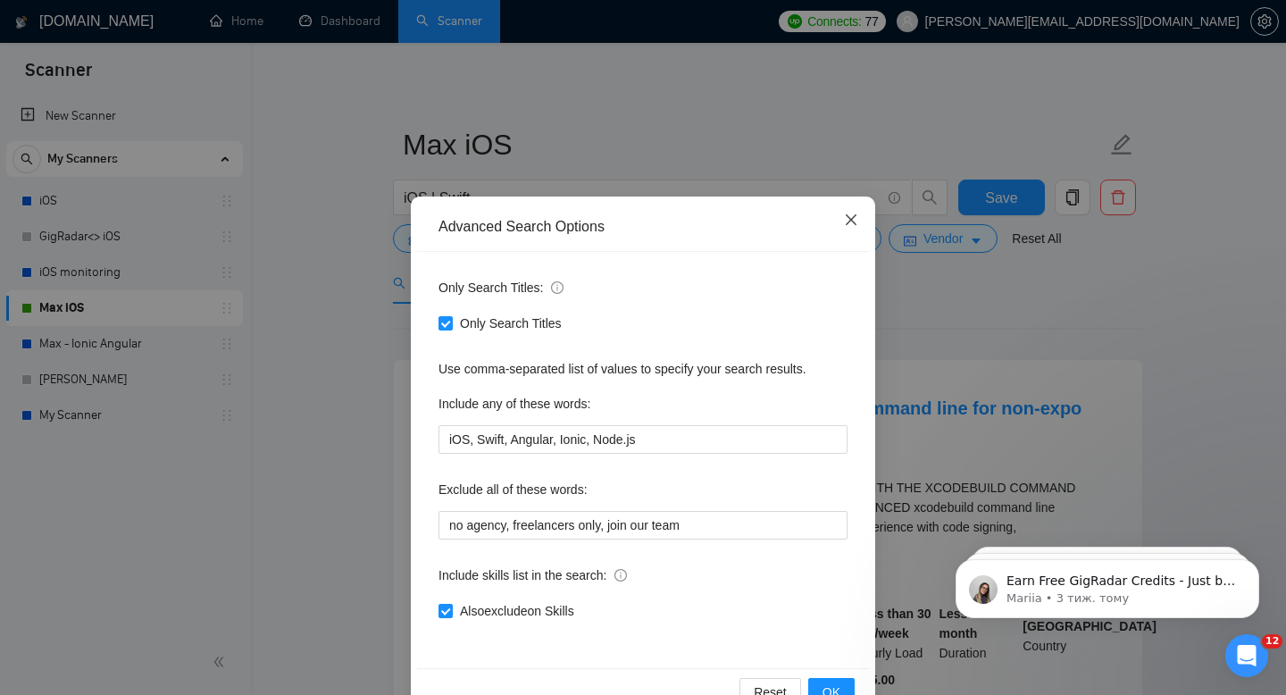
click at [862, 221] on span "Close" at bounding box center [851, 220] width 48 height 48
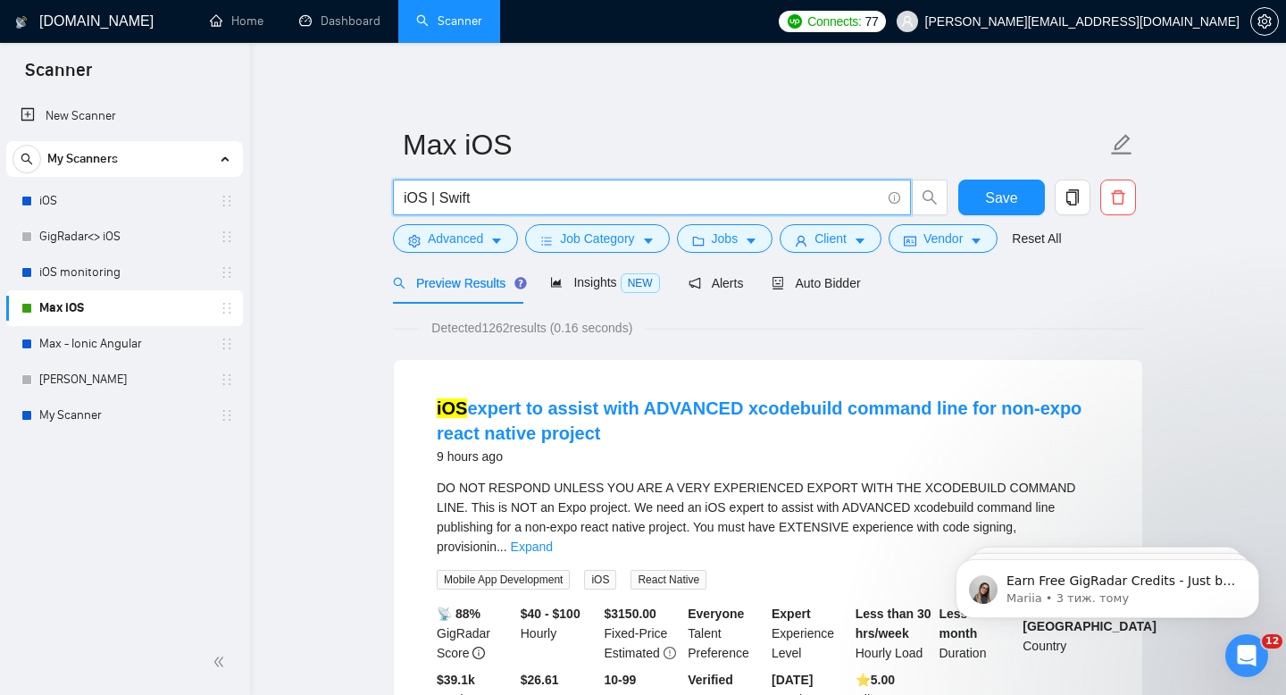
click at [501, 200] on input "iOS | Swift" at bounding box center [642, 198] width 477 height 22
click at [429, 197] on input "iOS | Swift" at bounding box center [642, 198] width 477 height 22
click at [474, 198] on input "iOS | Swift" at bounding box center [642, 198] width 477 height 22
paste input "|"
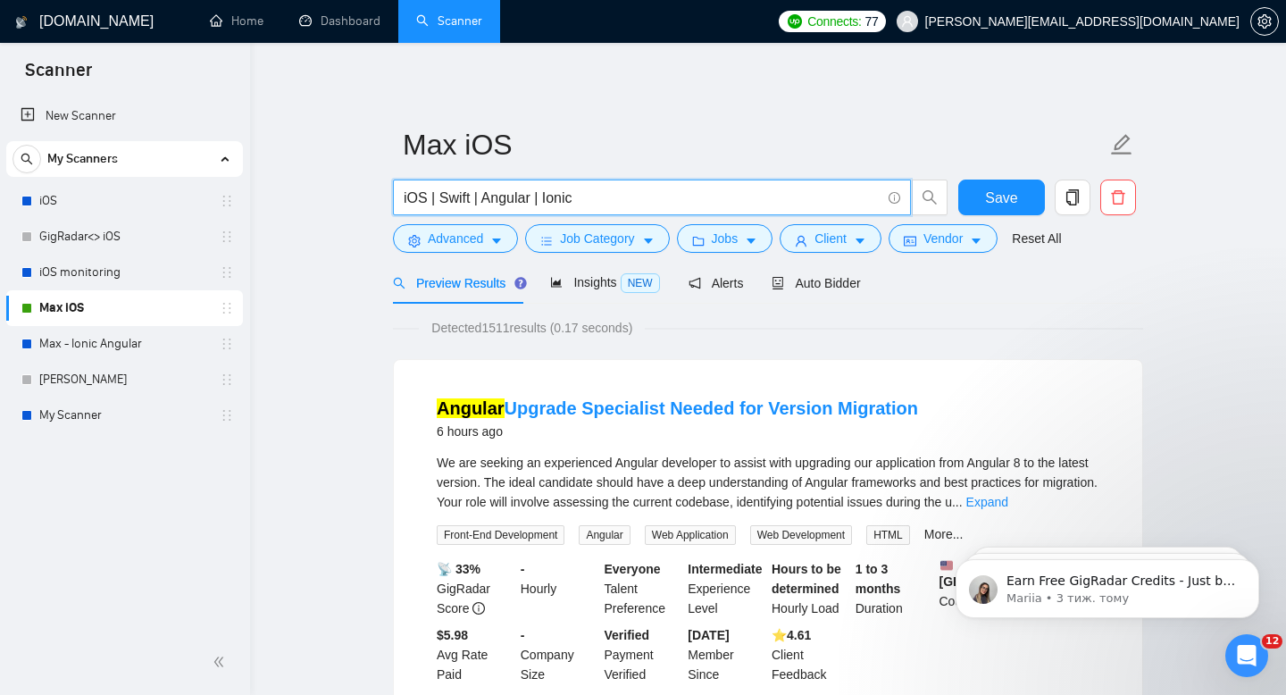
paste input "|"
type input "iOS | Swift | Angular | Ionic | Node.js"
click at [994, 194] on span "Save" at bounding box center [1001, 198] width 32 height 22
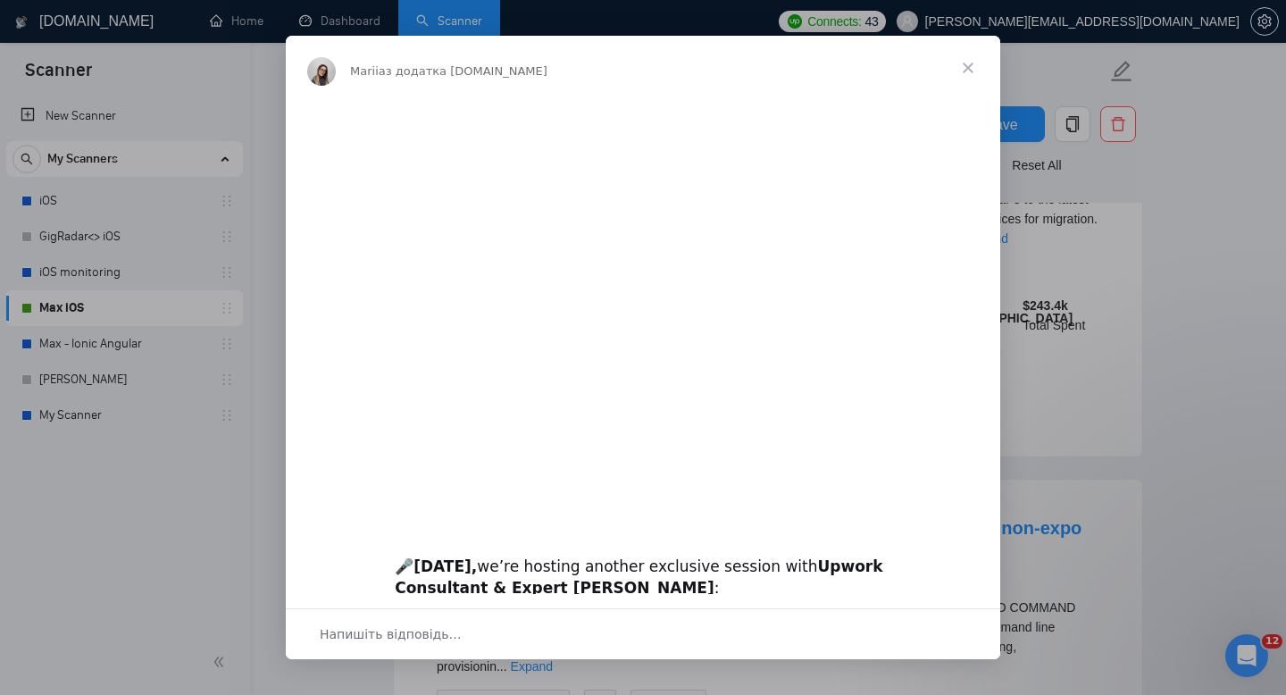
scroll to position [295, 0]
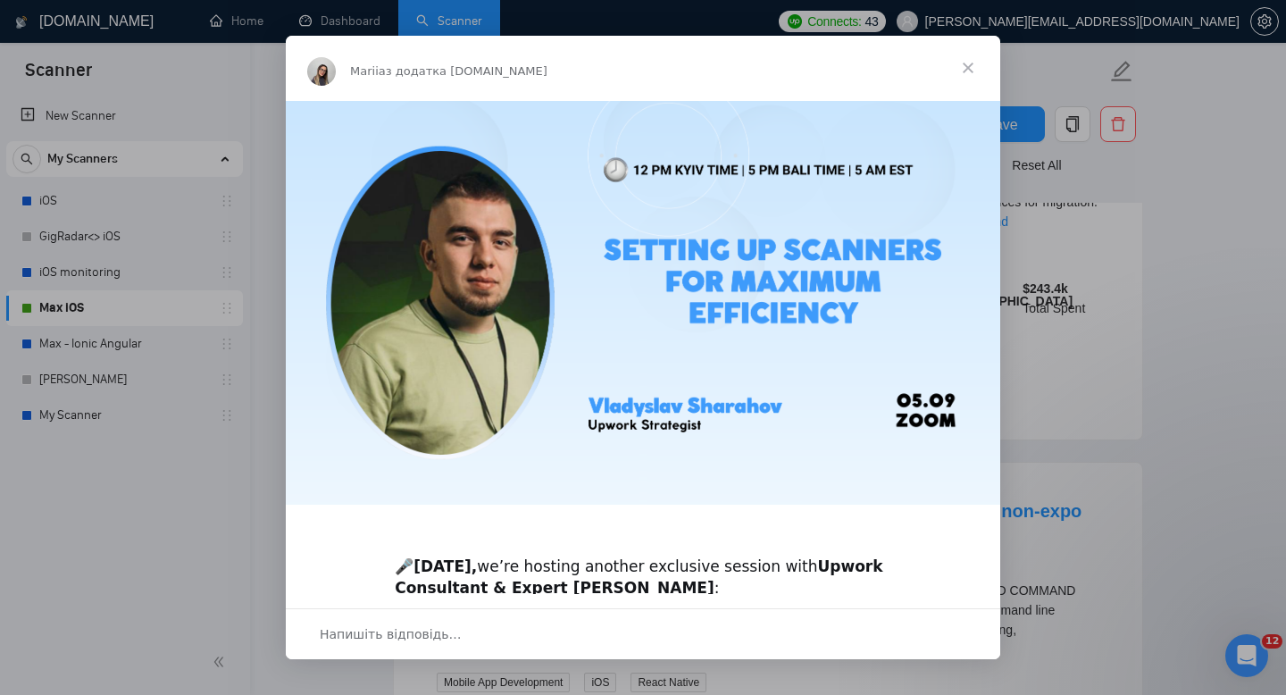
click at [967, 67] on span "Закрити" at bounding box center [968, 68] width 64 height 64
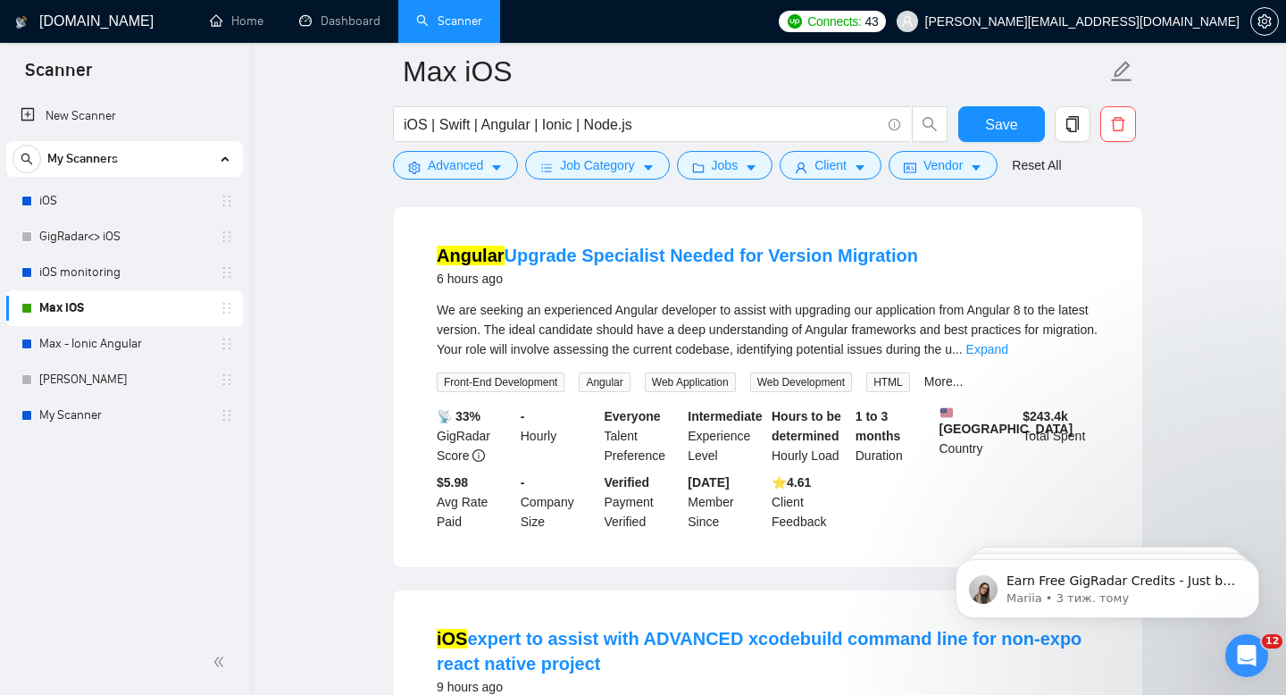
scroll to position [0, 0]
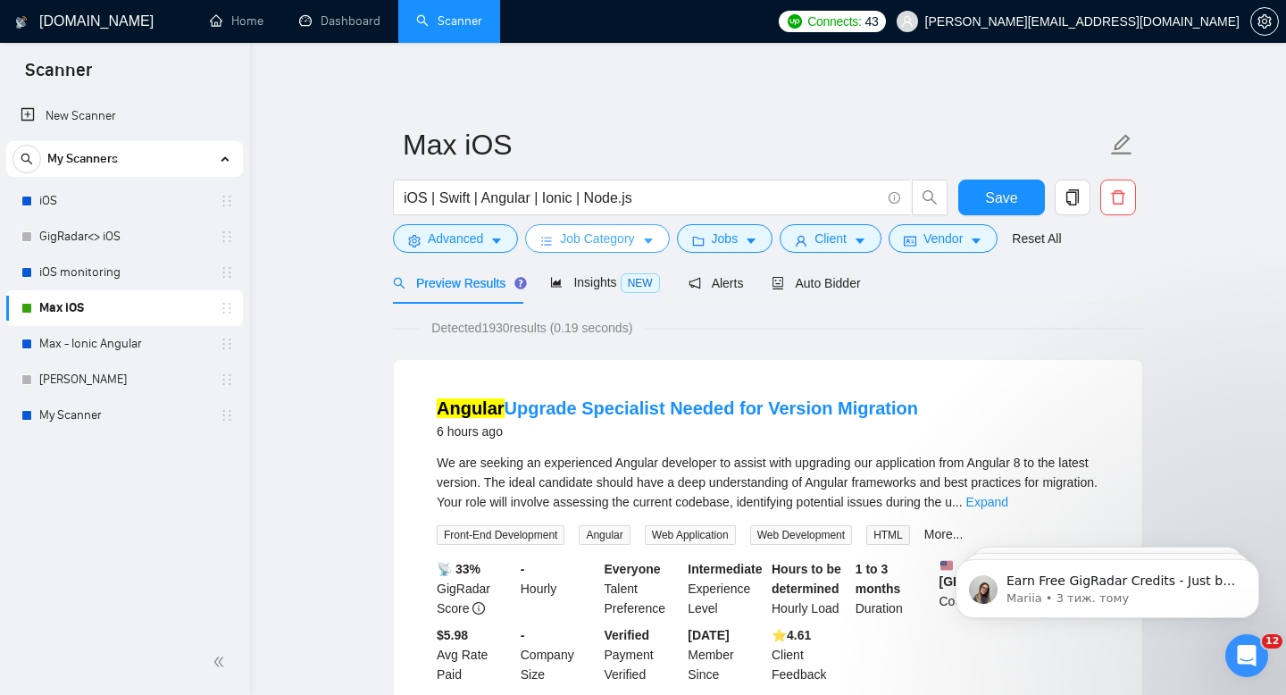
click at [587, 234] on span "Job Category" at bounding box center [597, 239] width 74 height 20
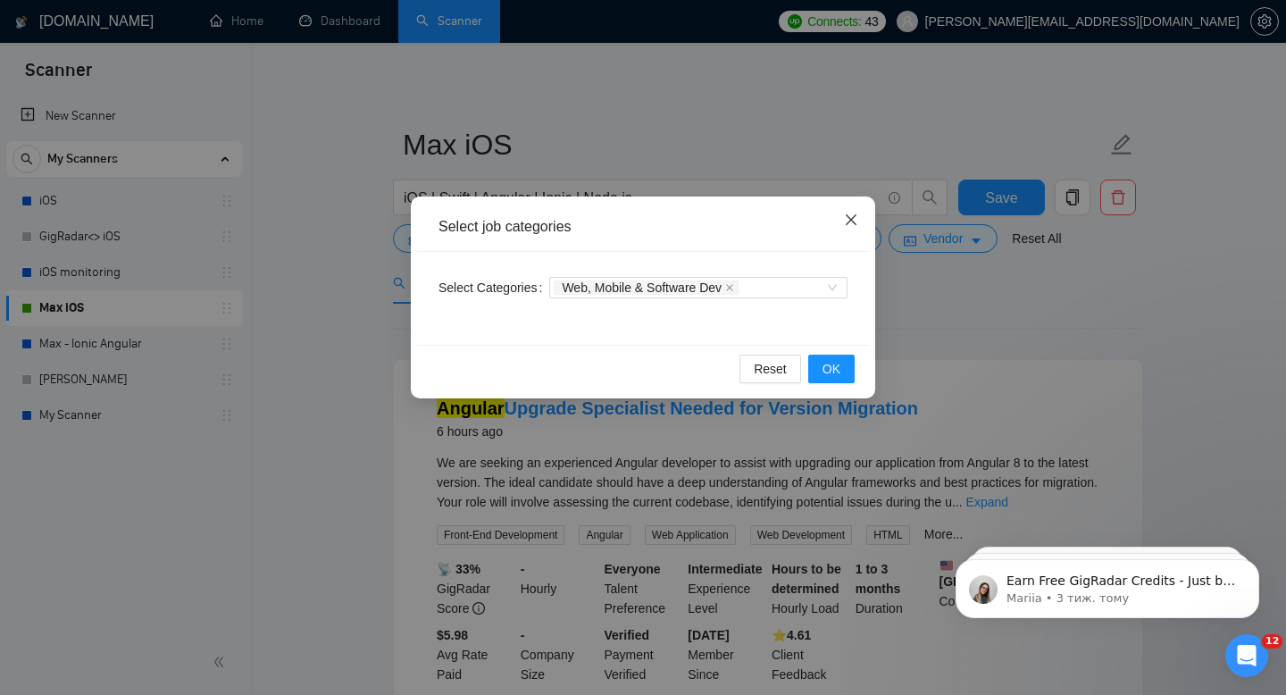
click at [847, 218] on icon "close" at bounding box center [850, 219] width 11 height 11
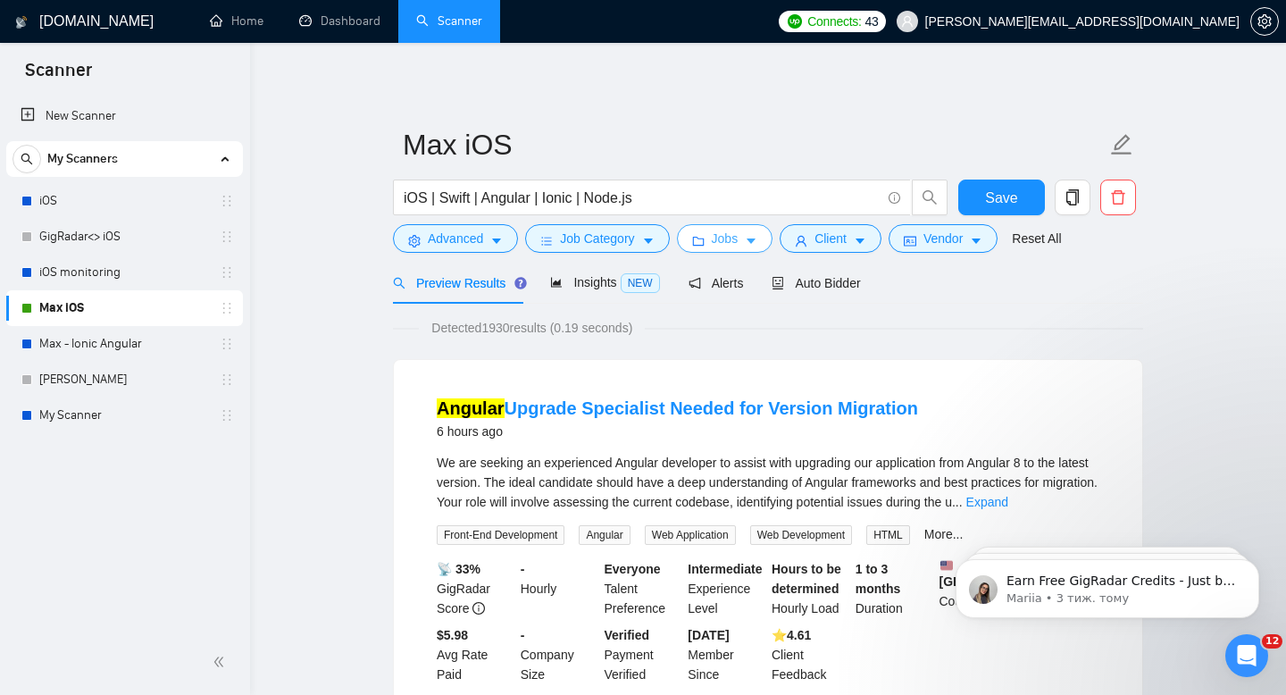
click at [718, 237] on span "Jobs" at bounding box center [725, 239] width 27 height 20
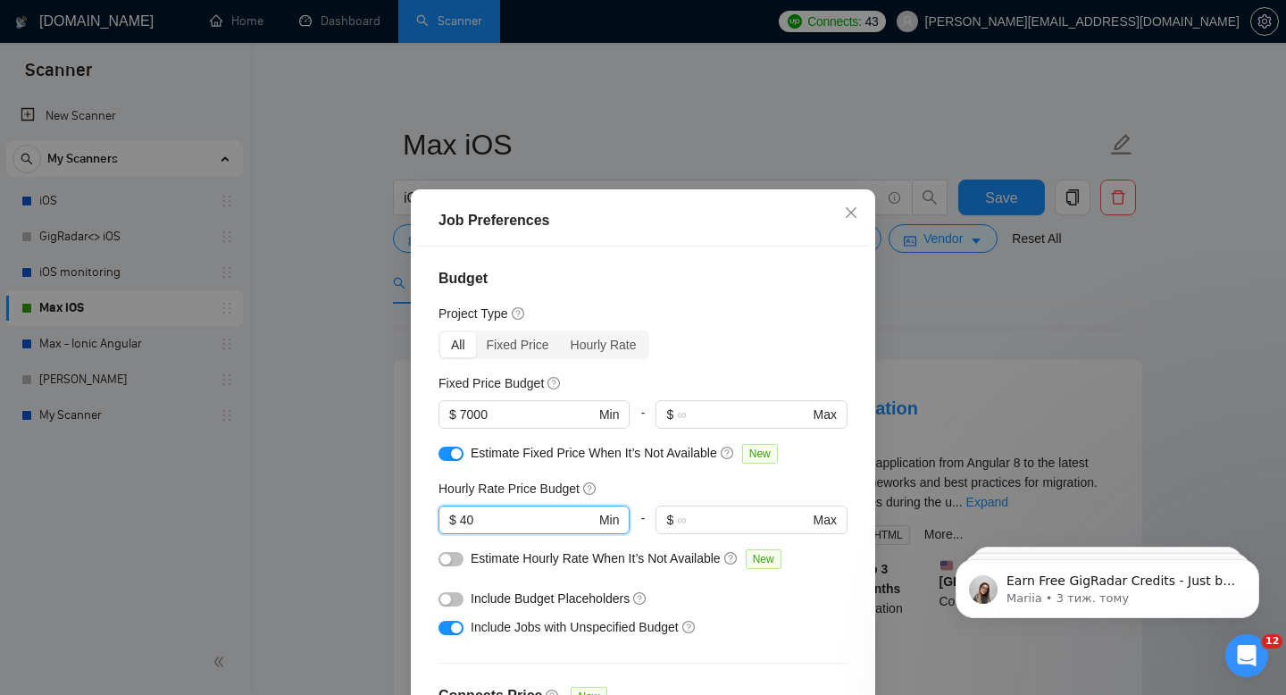
drag, startPoint x: 504, startPoint y: 520, endPoint x: 397, endPoint y: 520, distance: 107.1
click at [399, 520] on div "Job Preferences Budget Project Type All Fixed Price Hourly Rate Fixed Price Bud…" at bounding box center [643, 347] width 1286 height 695
type input "20"
click at [768, 303] on div "Budget Project Type All Fixed Price Hourly Rate Fixed Price Budget $ 7000 Min -…" at bounding box center [643, 489] width 452 height 487
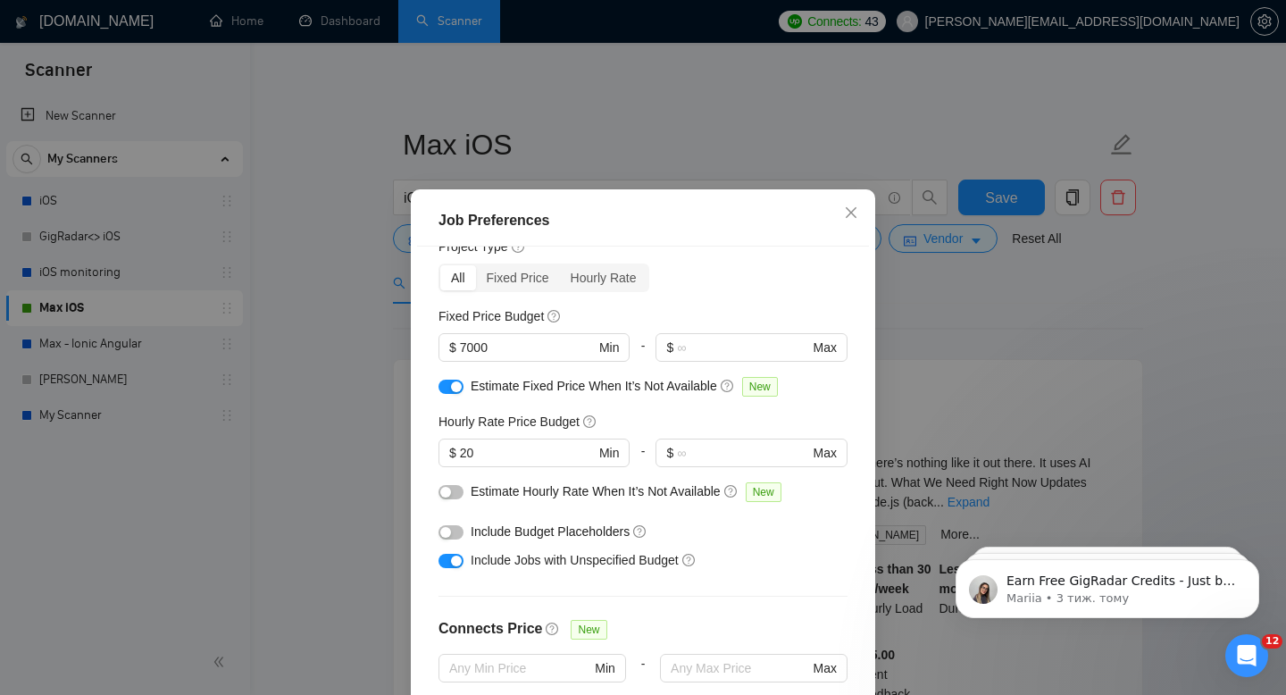
scroll to position [61, 0]
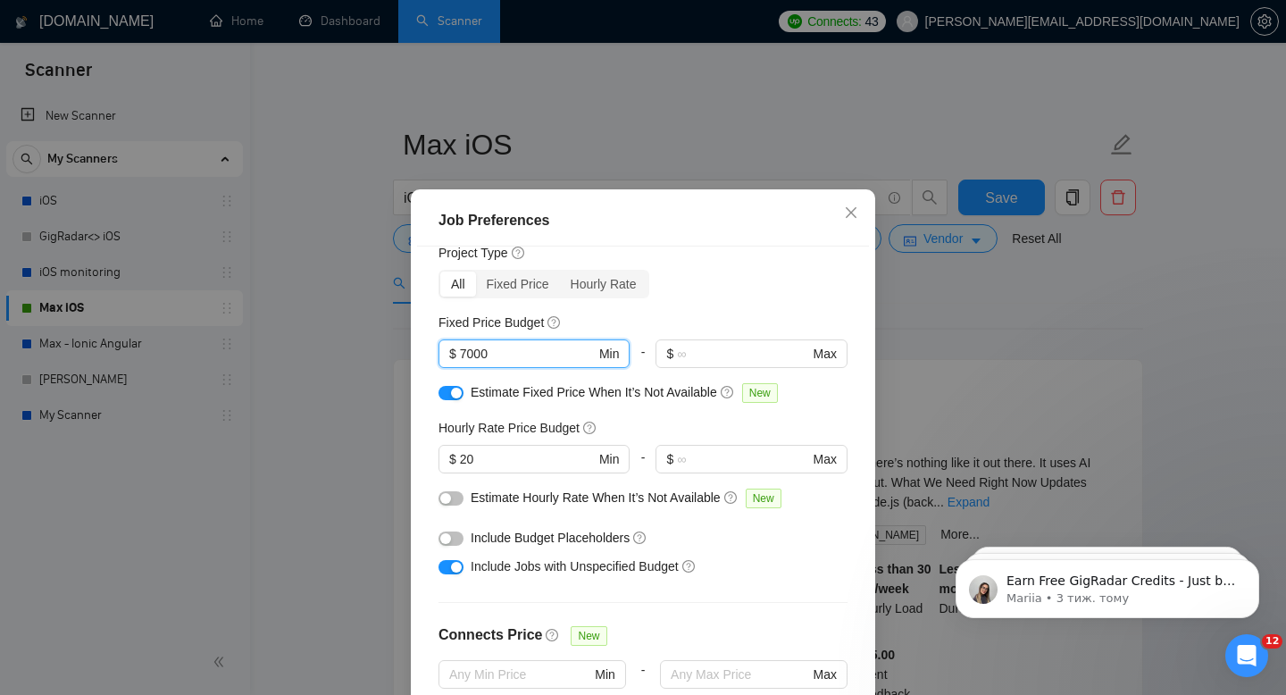
drag, startPoint x: 520, startPoint y: 345, endPoint x: 414, endPoint y: 348, distance: 105.4
click at [415, 348] on div "Job Preferences Budget Project Type All Fixed Price Hourly Rate Fixed Price Bud…" at bounding box center [643, 489] width 464 height 601
type input "3000"
click at [705, 300] on div "Budget Project Type All Fixed Price Hourly Rate Fixed Price Budget 3000 $ 3000 …" at bounding box center [643, 489] width 452 height 487
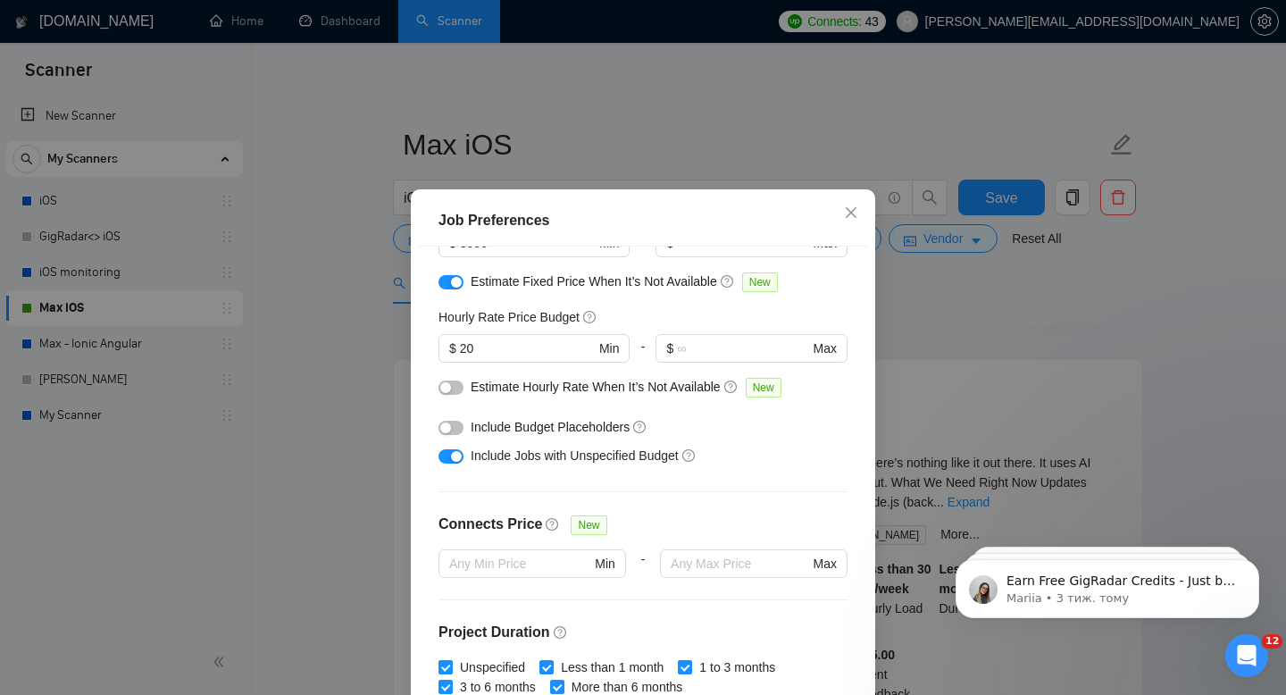
scroll to position [173, 0]
click at [448, 430] on div "button" at bounding box center [445, 425] width 11 height 11
click at [448, 430] on button "button" at bounding box center [450, 426] width 25 height 14
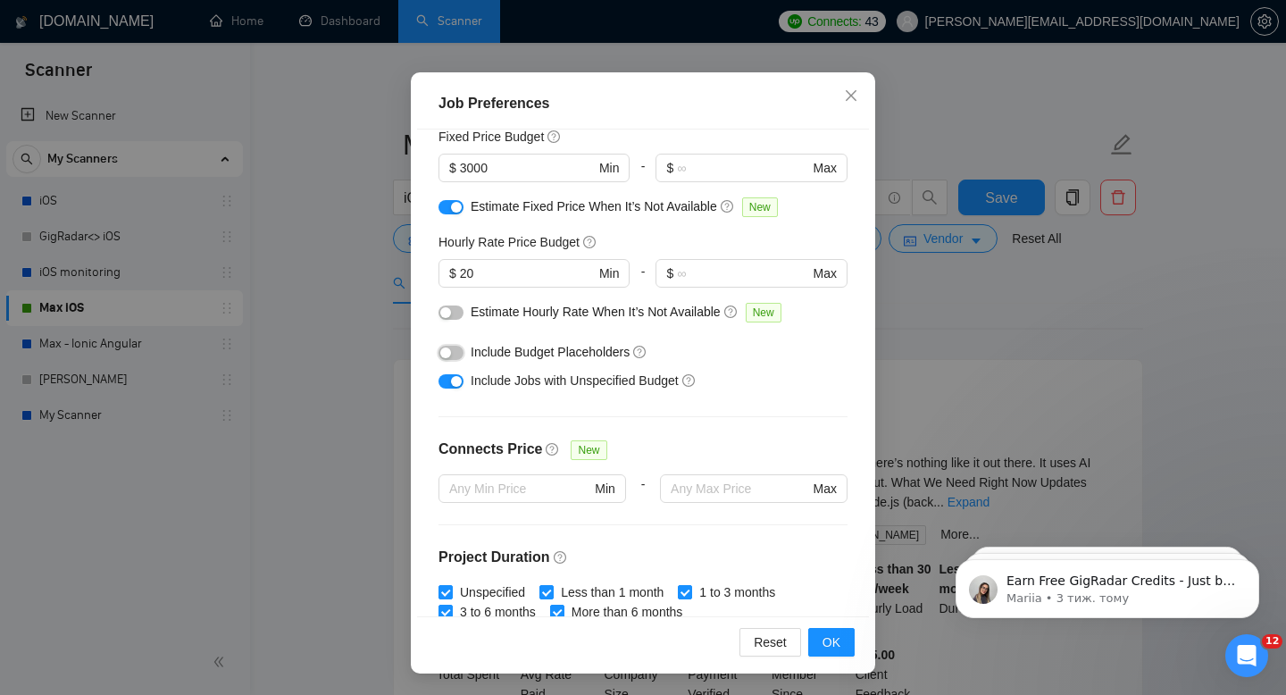
scroll to position [0, 0]
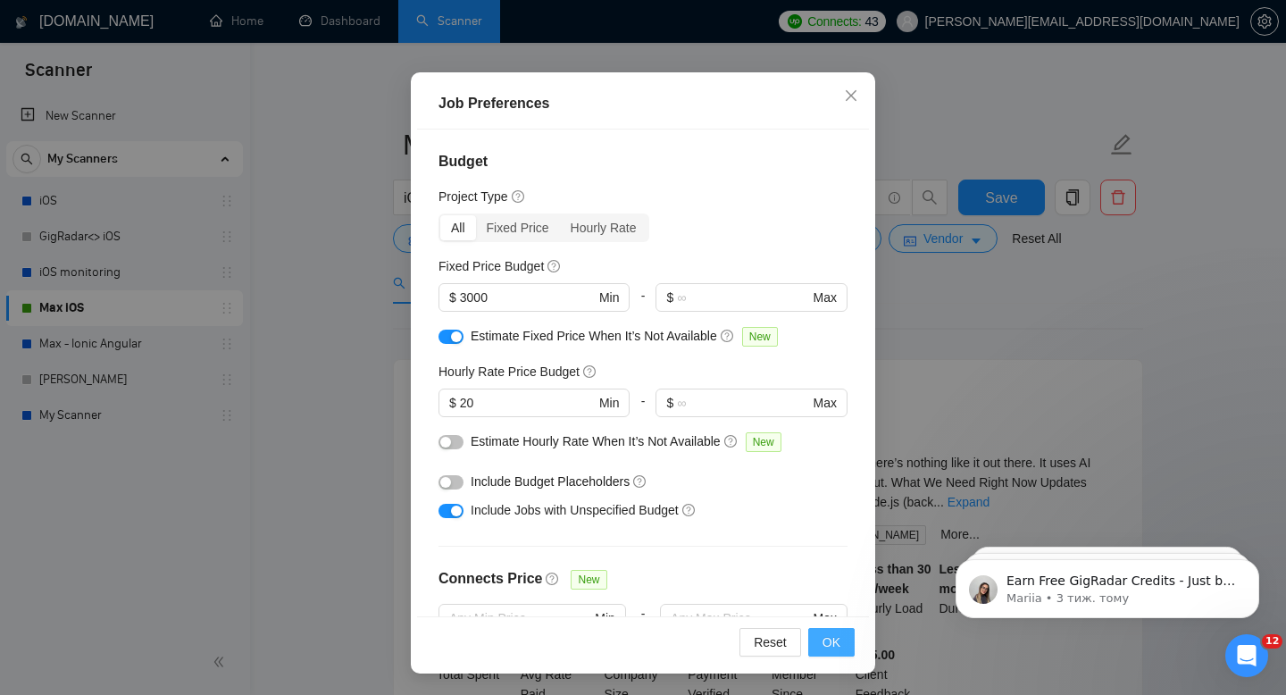
click at [825, 637] on span "OK" at bounding box center [831, 642] width 18 height 20
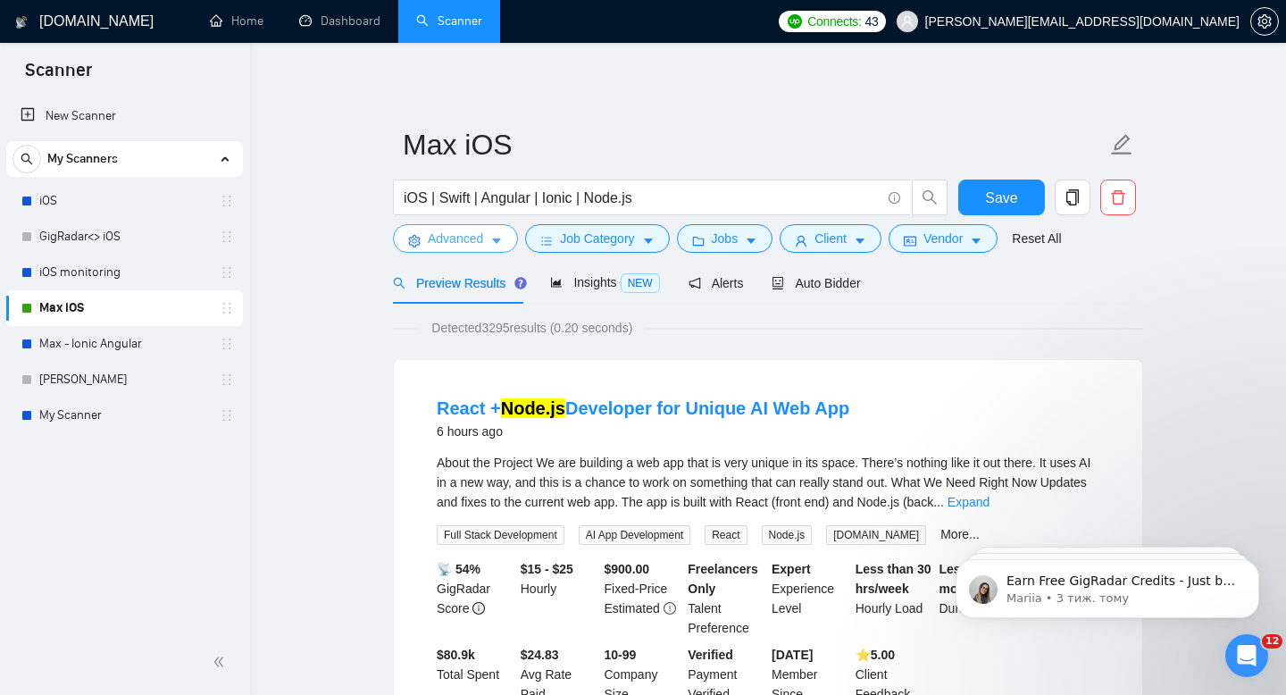
click at [502, 230] on button "Advanced" at bounding box center [455, 238] width 125 height 29
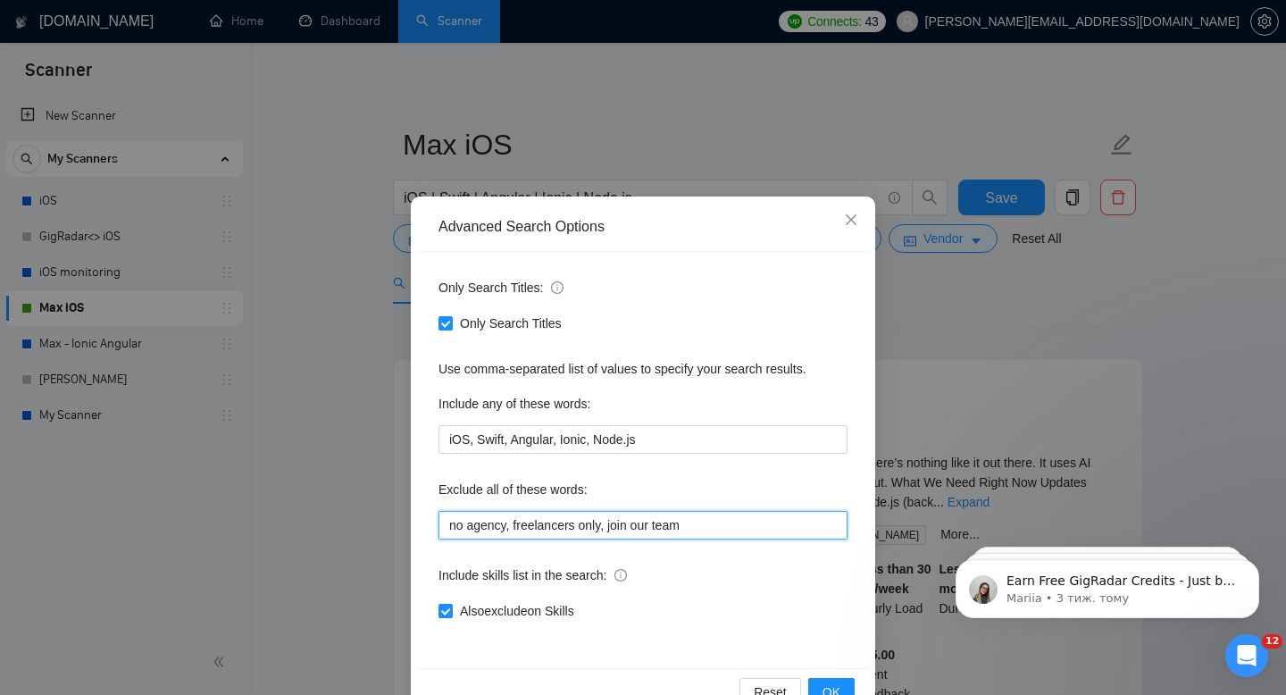
click at [704, 523] on input "no agency, freelancers only, join our team" at bounding box center [642, 525] width 409 height 29
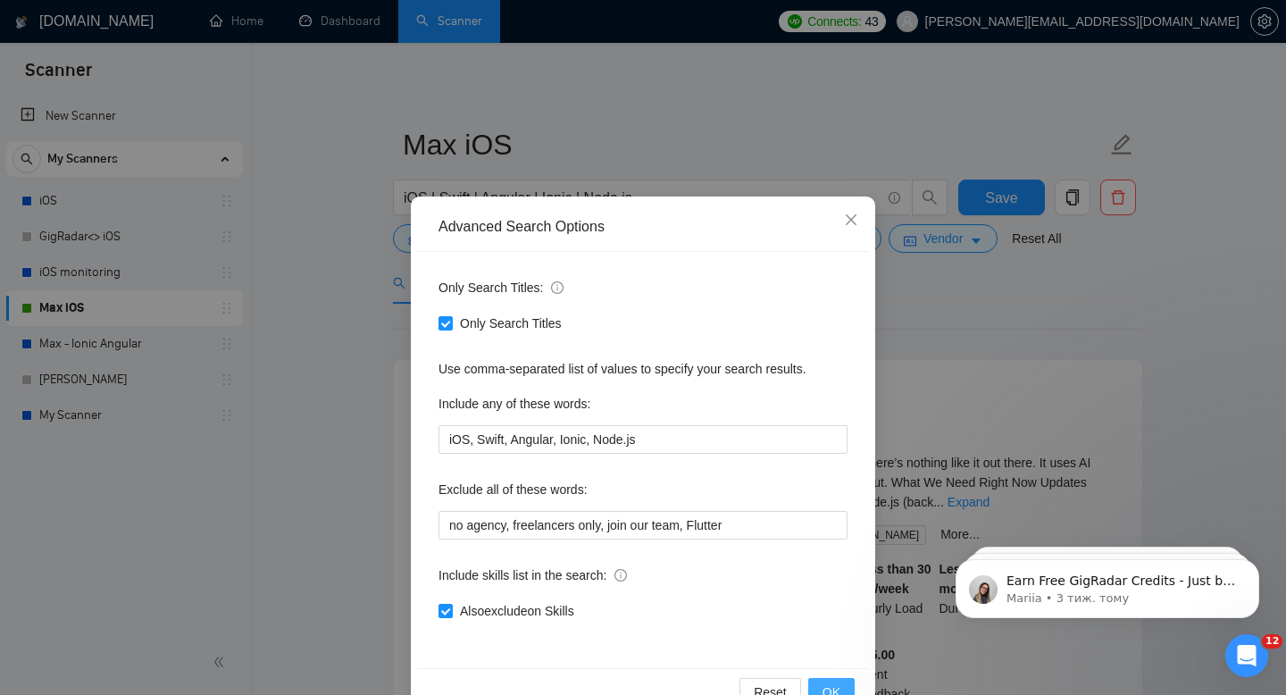
click at [833, 683] on span "OK" at bounding box center [831, 692] width 18 height 20
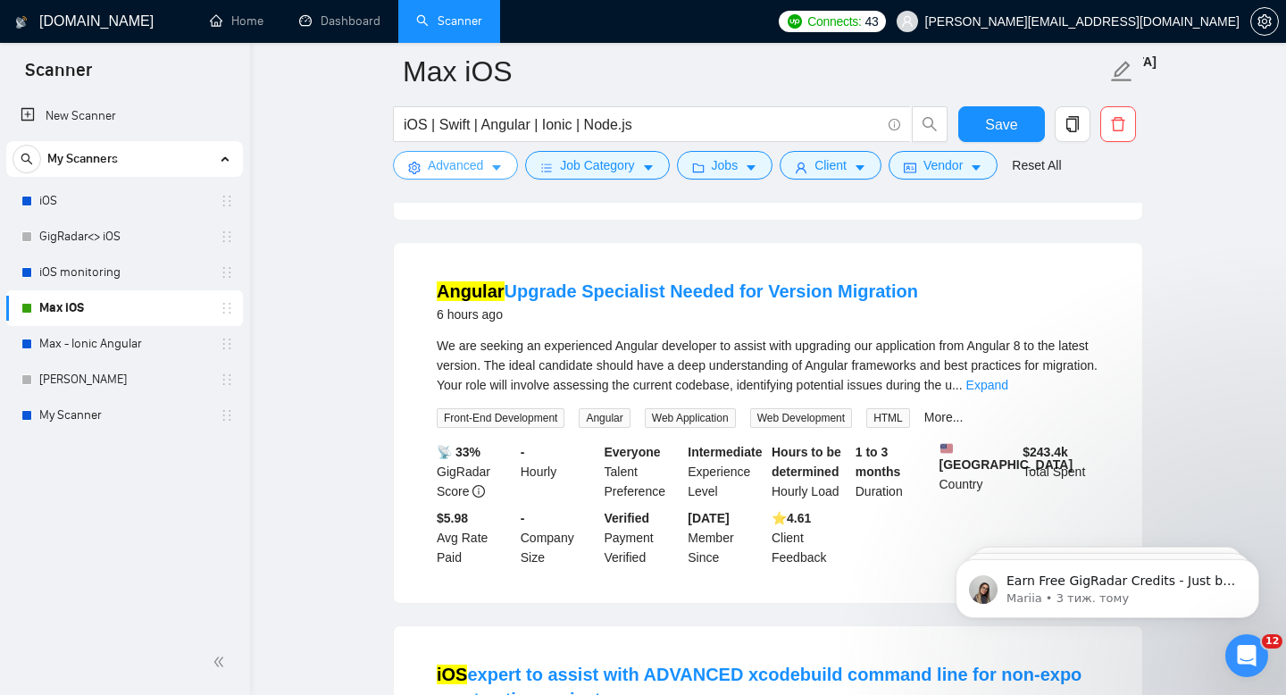
scroll to position [463, 0]
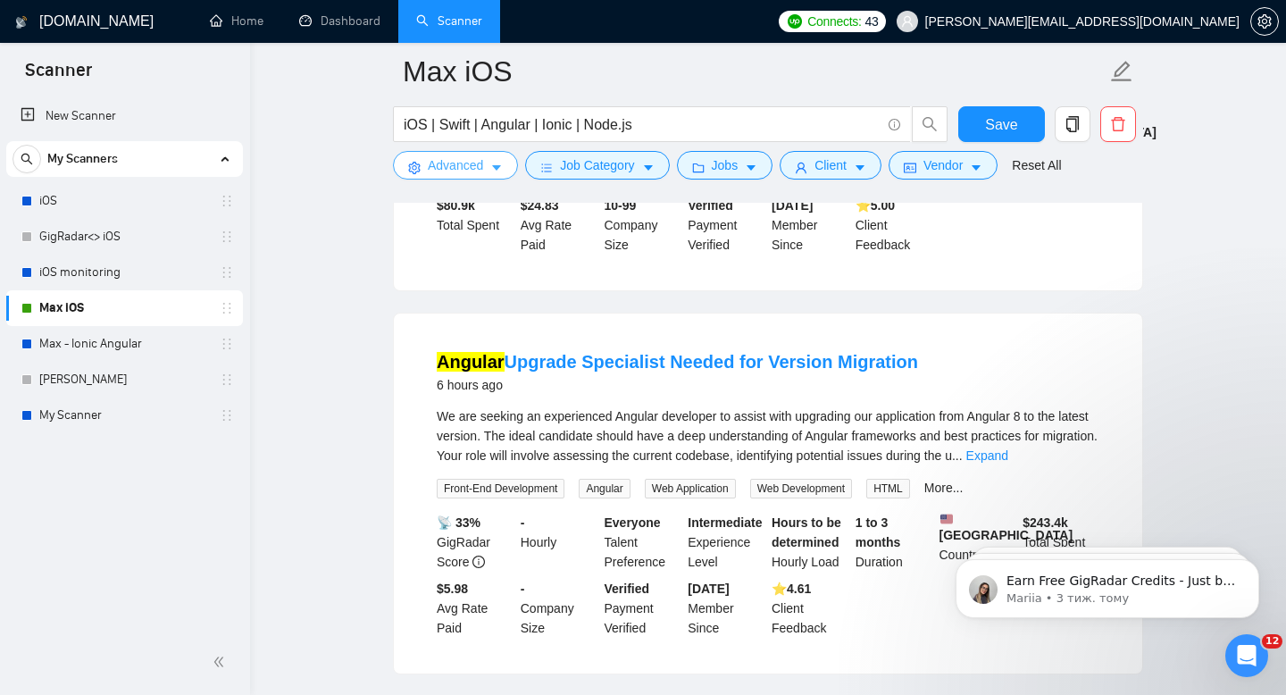
click at [494, 155] on button "Advanced" at bounding box center [455, 165] width 125 height 29
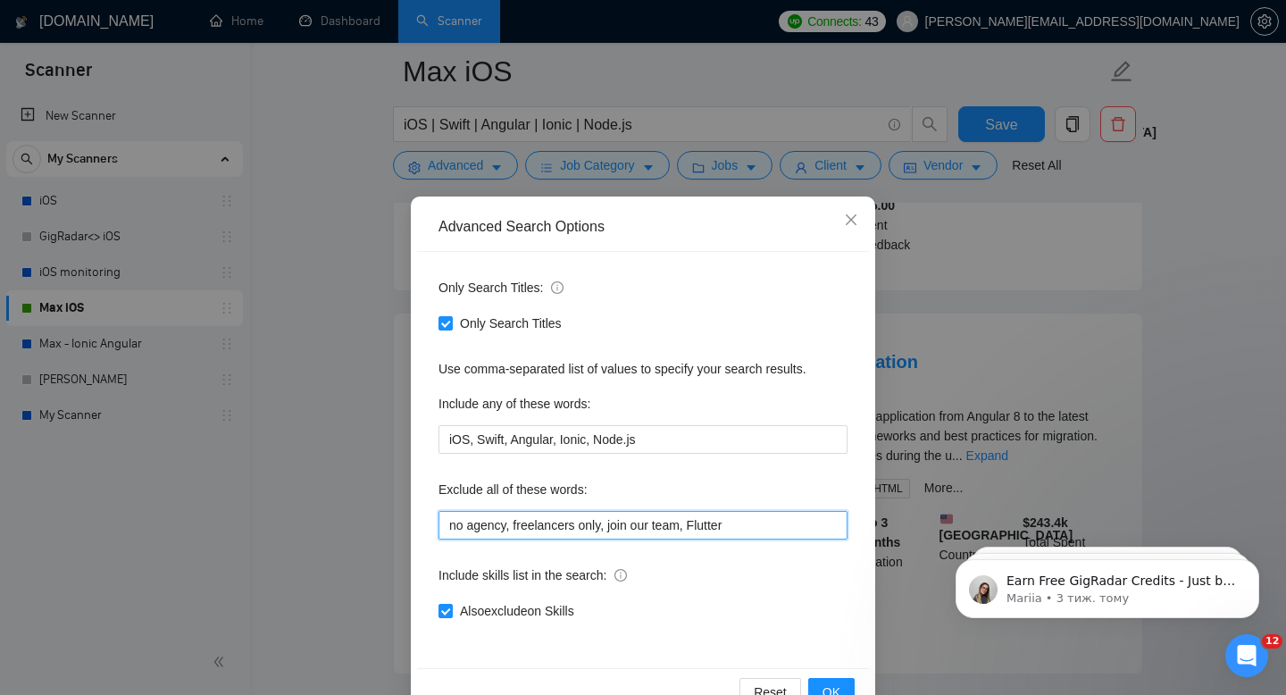
click at [748, 529] on input "no agency, freelancers only, join our team, Flutter" at bounding box center [642, 525] width 409 height 29
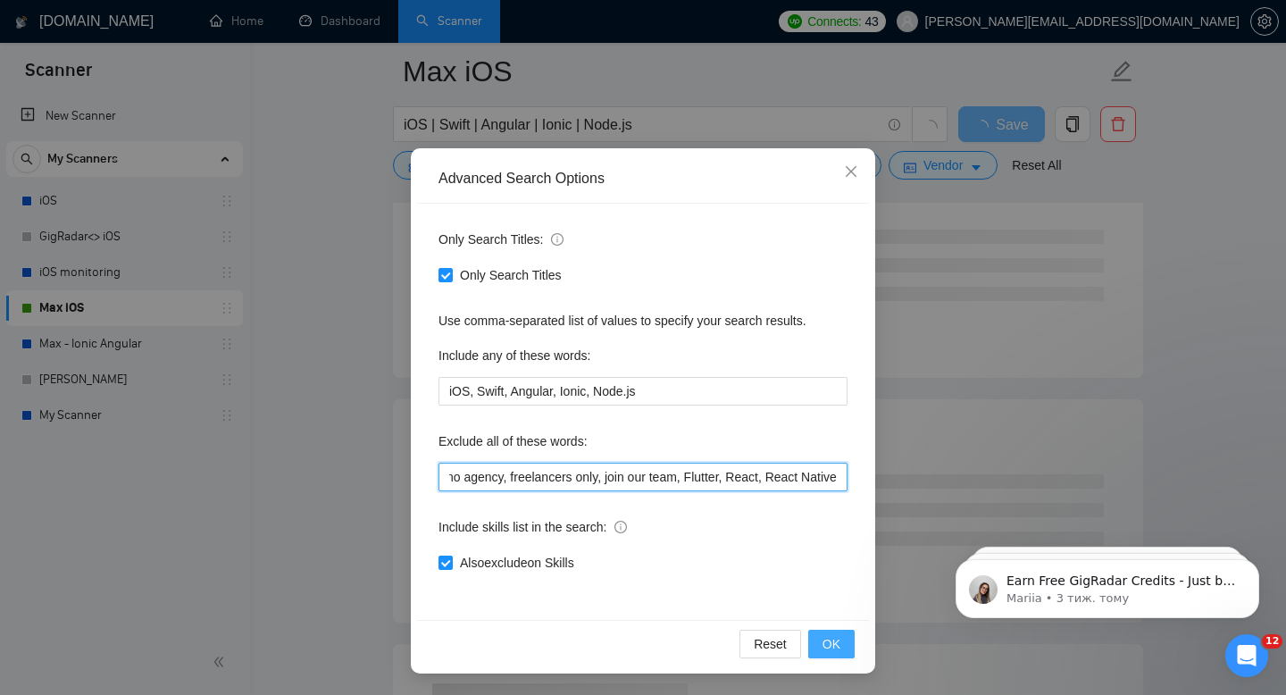
type input "no agency, freelancers only, join our team, Flutter, React, React Native"
click at [835, 636] on span "OK" at bounding box center [831, 644] width 18 height 20
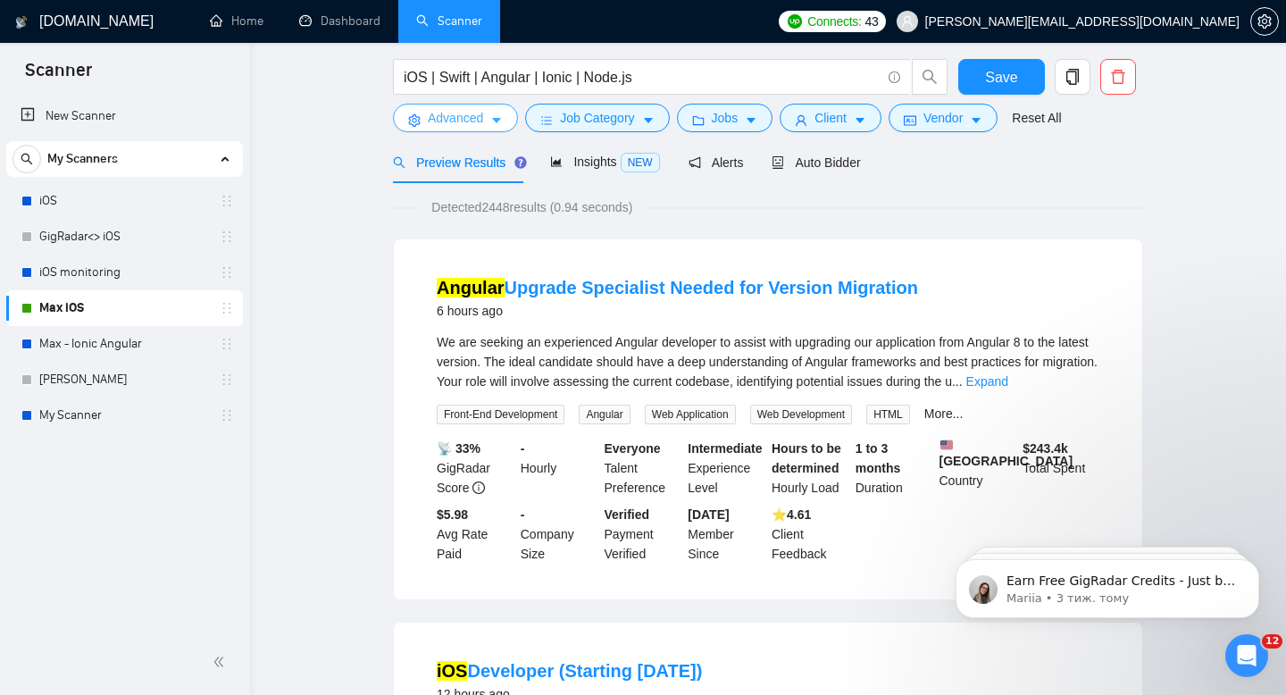
scroll to position [0, 0]
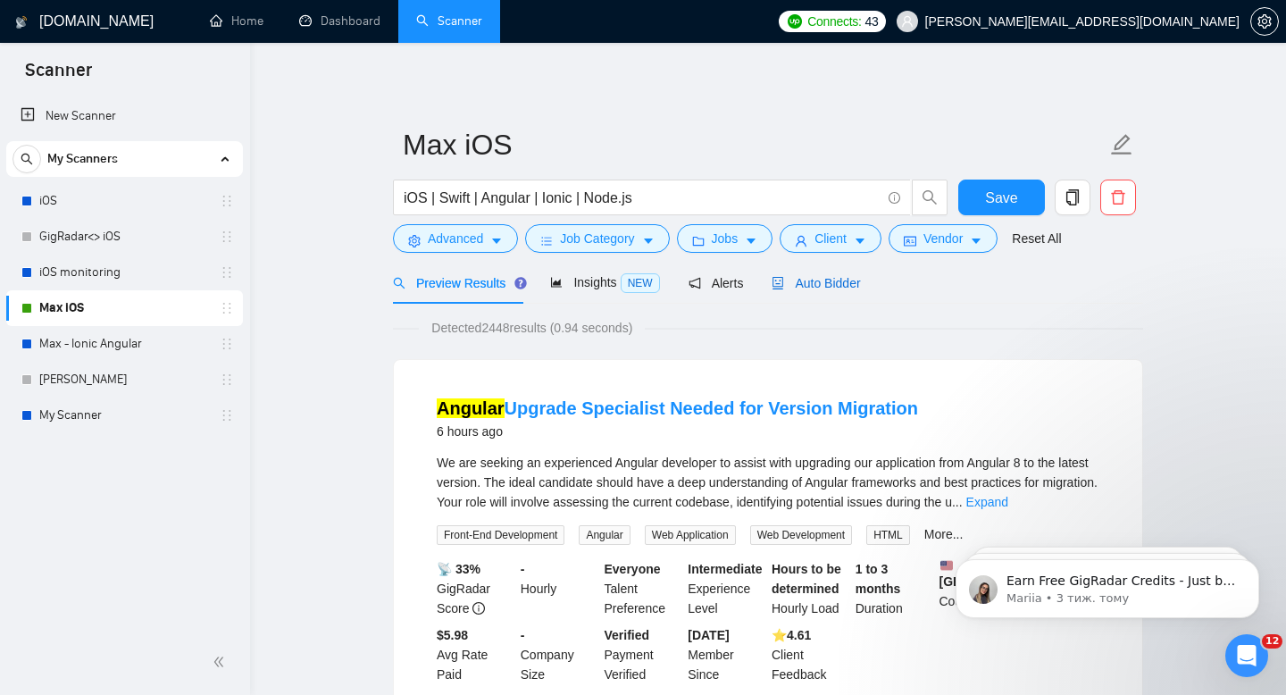
click at [816, 287] on span "Auto Bidder" at bounding box center [815, 283] width 88 height 14
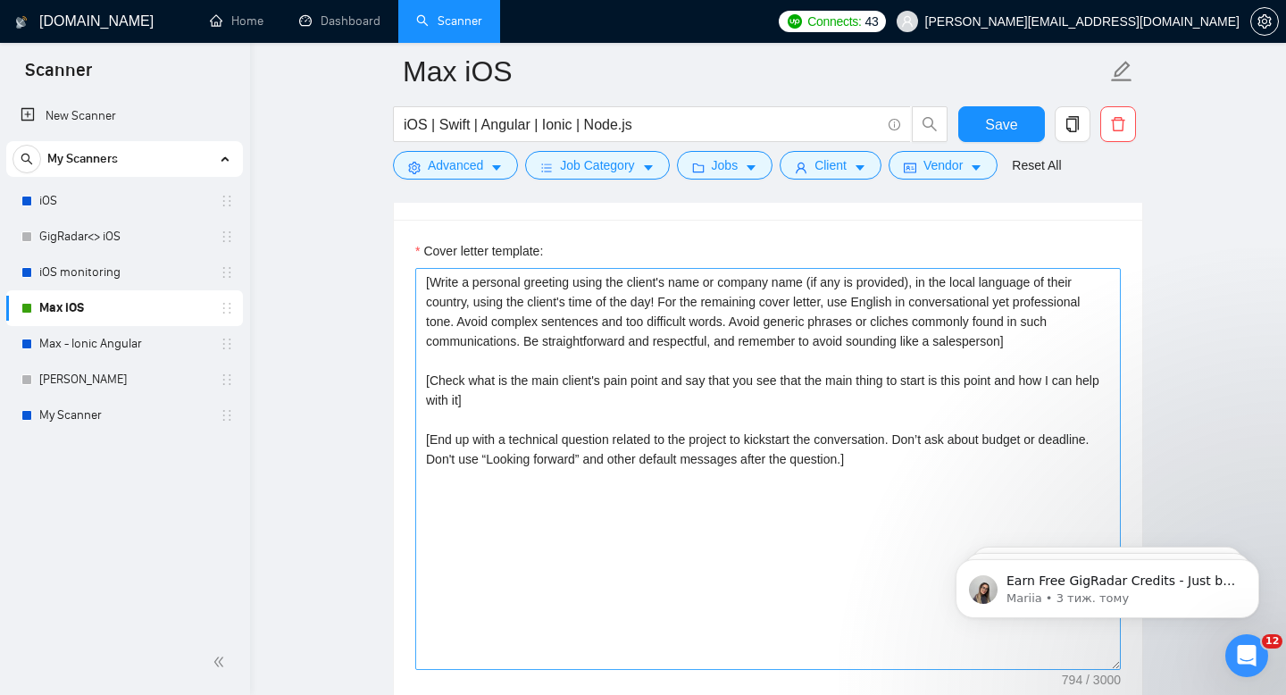
scroll to position [1924, 0]
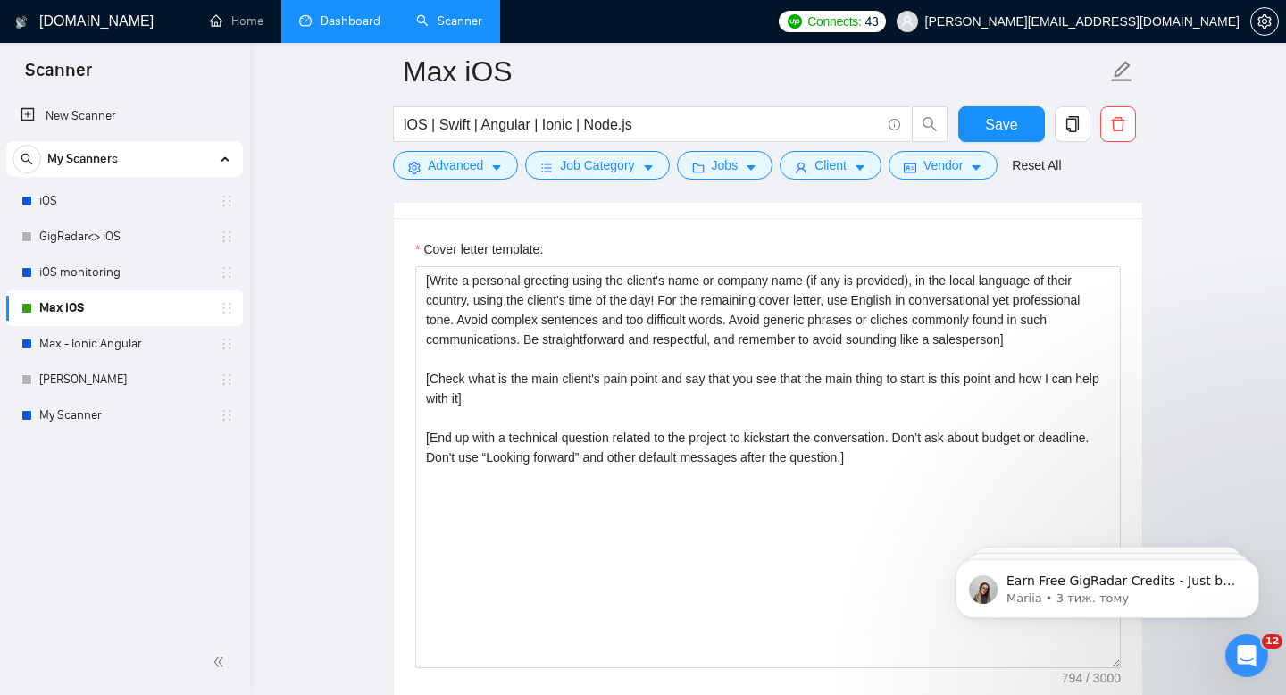
click at [321, 29] on link "Dashboard" at bounding box center [339, 20] width 81 height 15
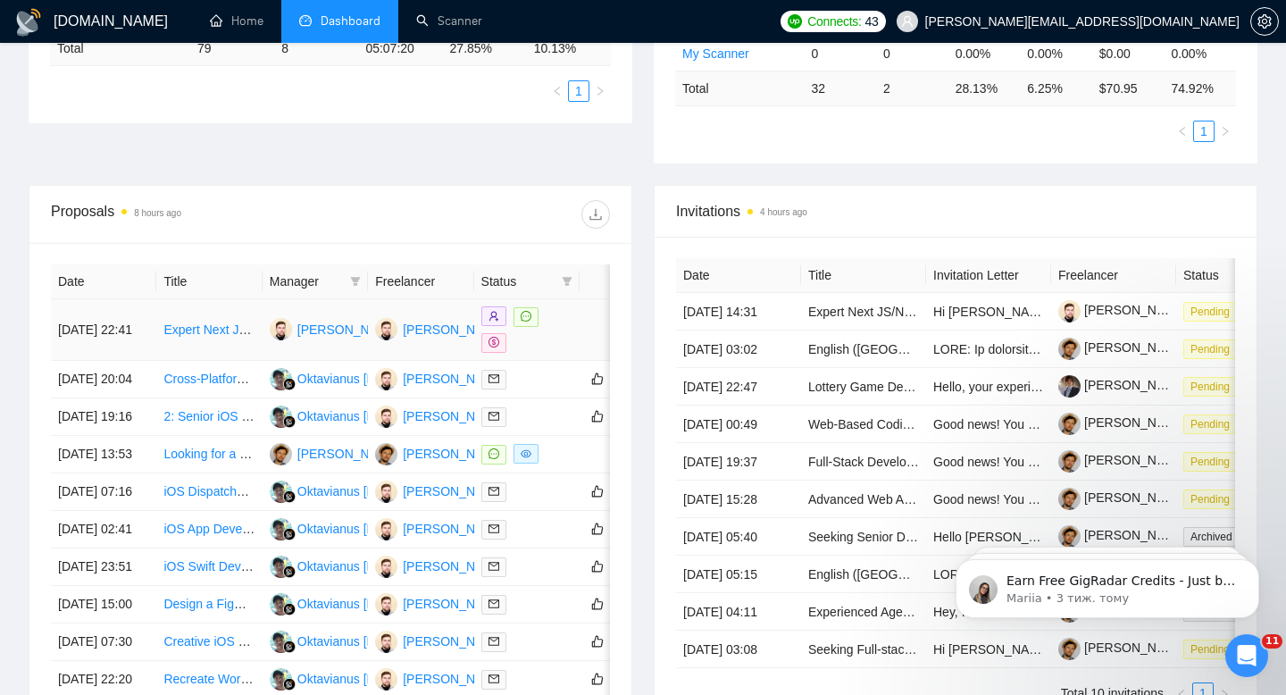
click at [234, 352] on td "Expert Next JS/Node JS Developer Needed for Website Replication" at bounding box center [208, 330] width 105 height 62
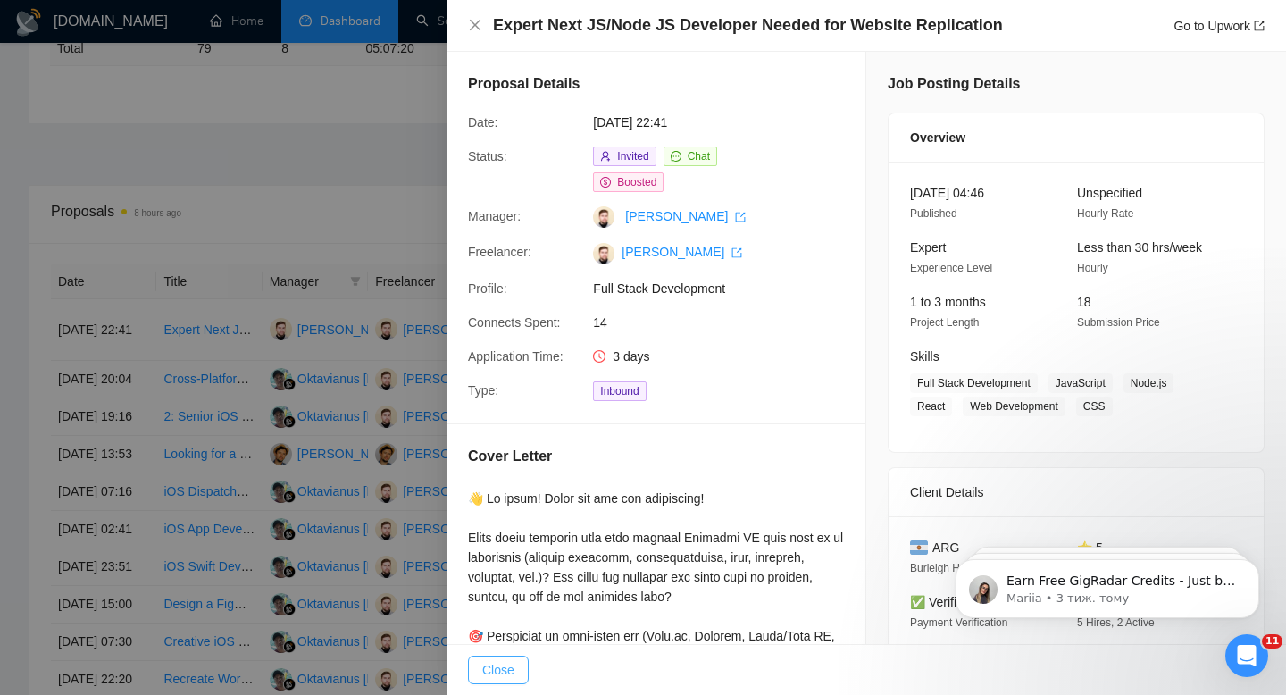
click at [515, 661] on button "Close" at bounding box center [498, 669] width 61 height 29
